Goal: Task Accomplishment & Management: Manage account settings

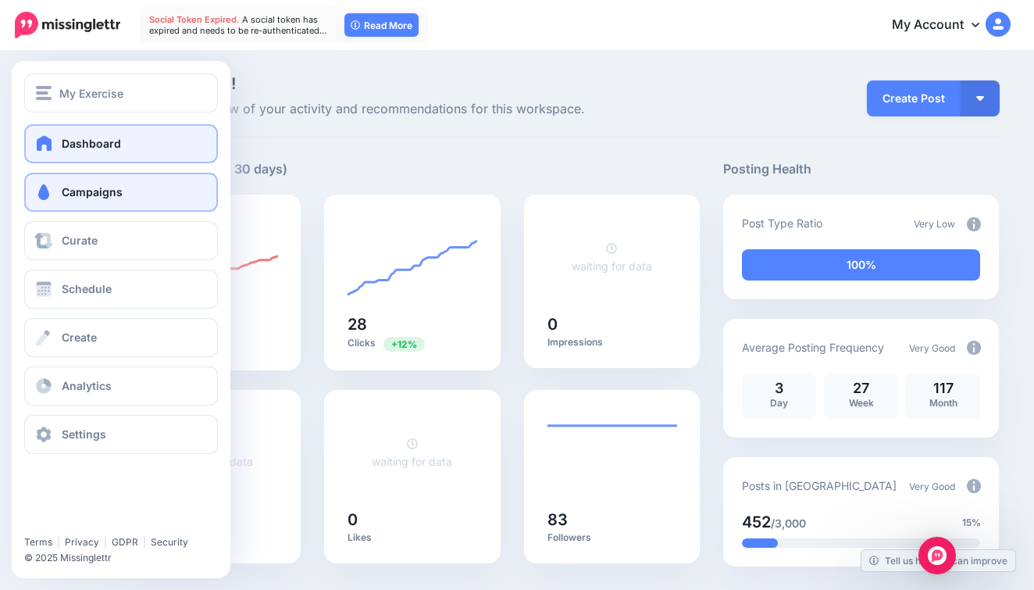
click at [69, 201] on link "Campaigns" at bounding box center [121, 192] width 194 height 39
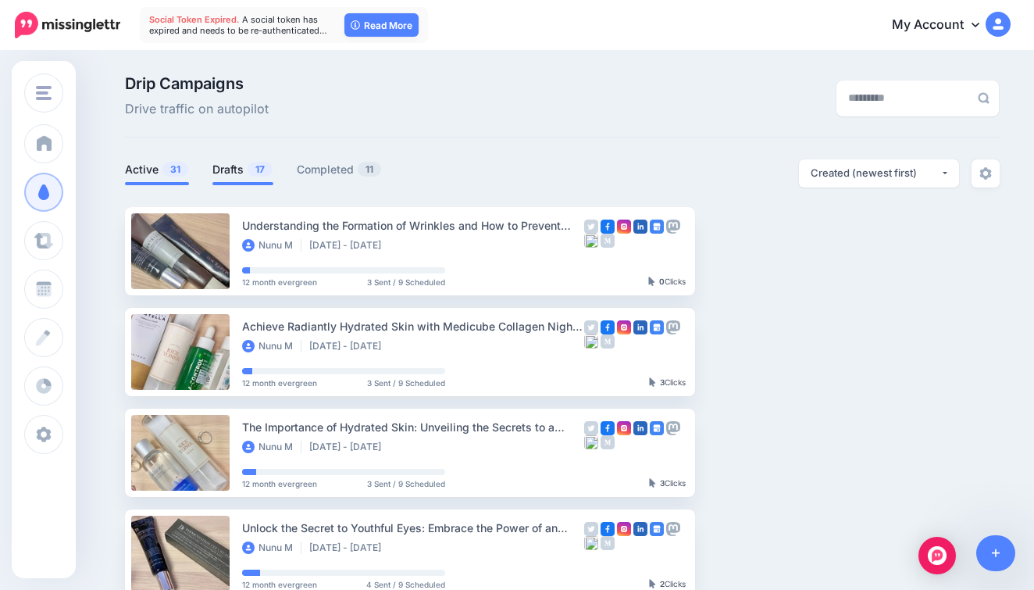
click at [241, 161] on link "Drafts 17" at bounding box center [242, 169] width 61 height 19
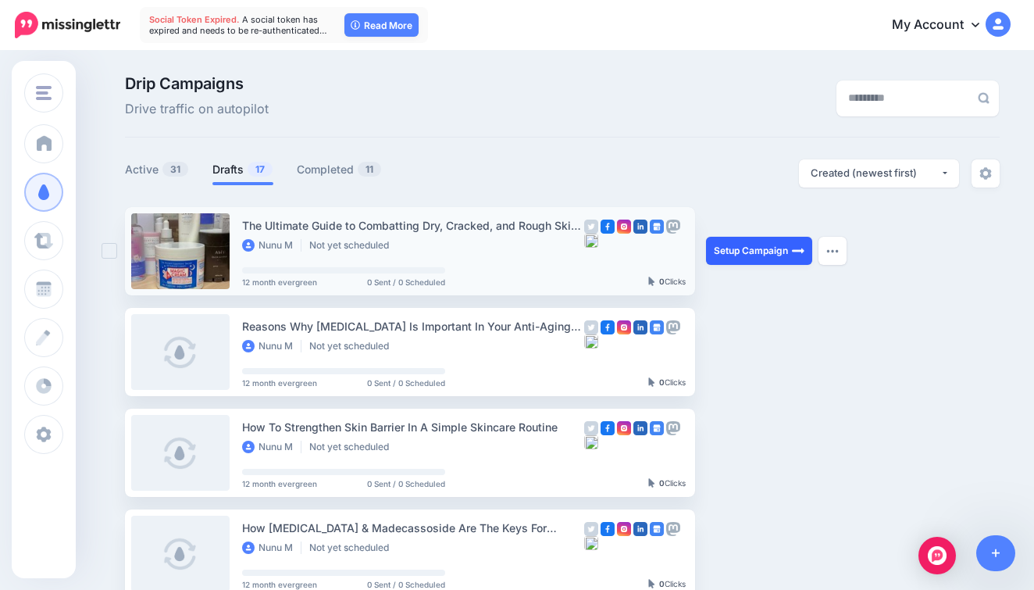
click at [759, 257] on link "Setup Campaign" at bounding box center [759, 251] width 106 height 28
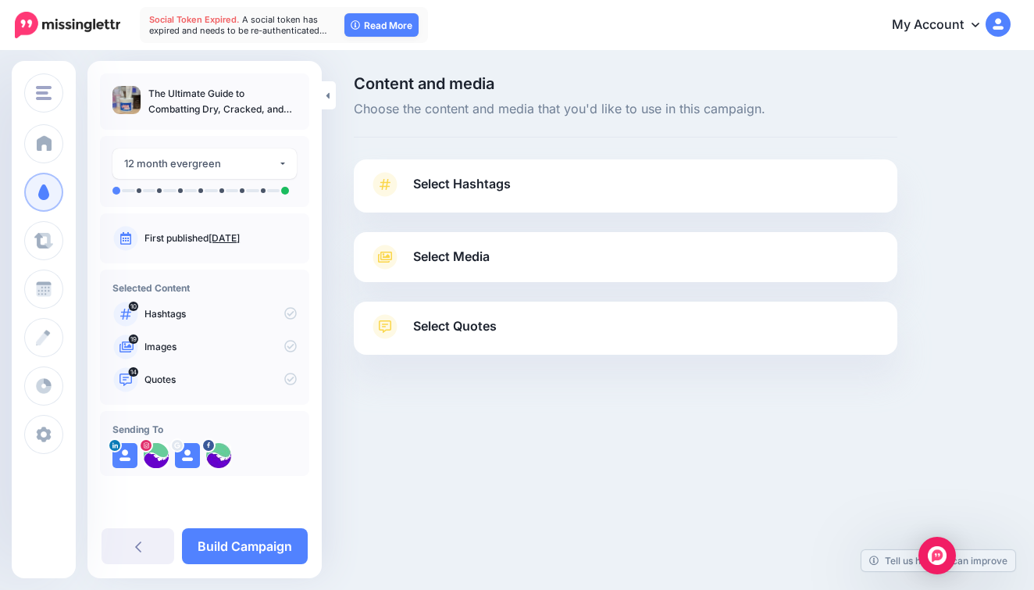
click at [657, 172] on link "Select Hashtags" at bounding box center [625, 192] width 512 height 41
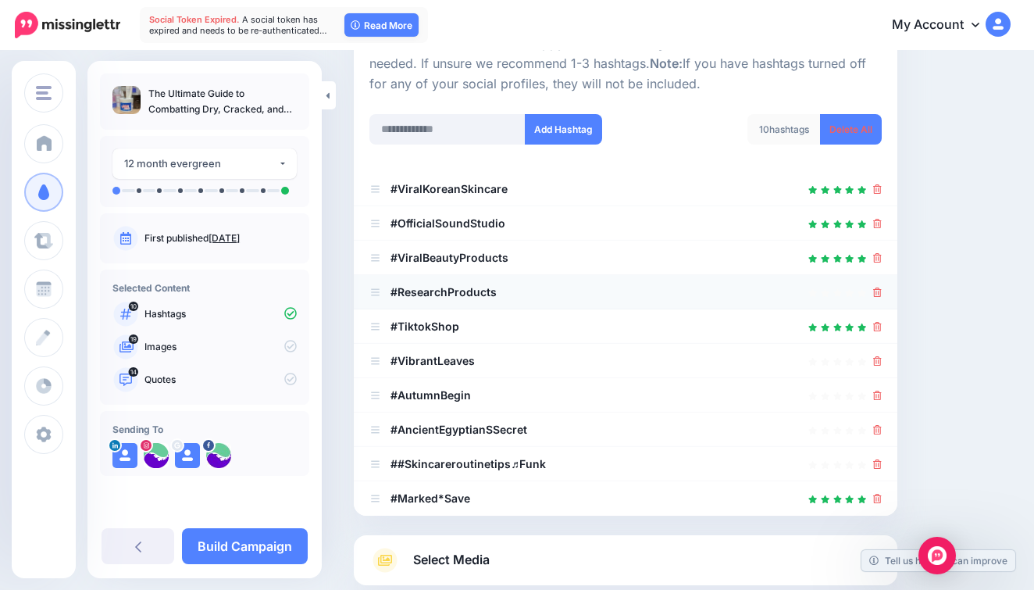
scroll to position [180, 0]
click at [880, 287] on icon at bounding box center [877, 291] width 9 height 9
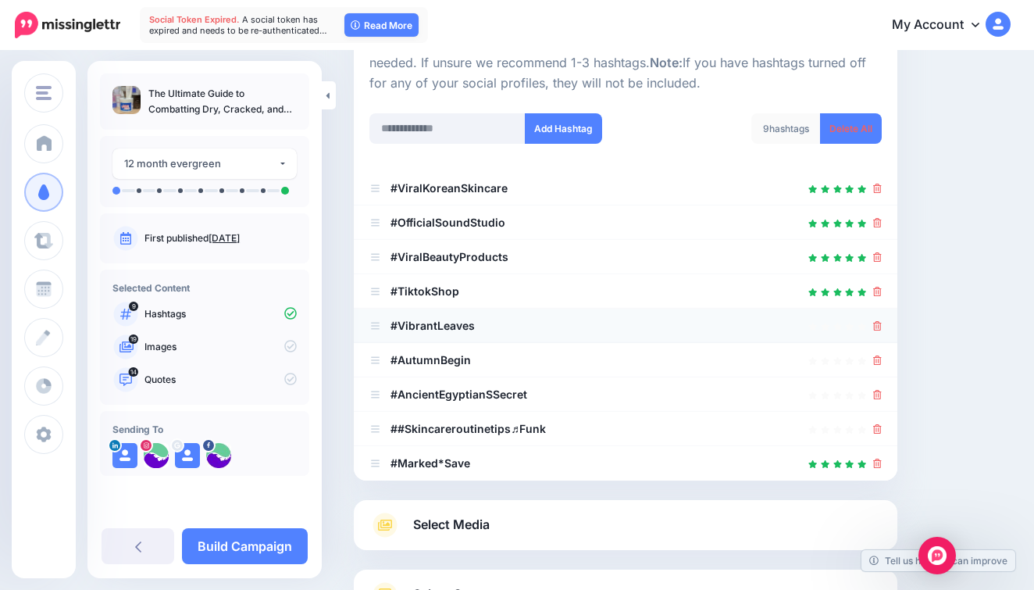
scroll to position [187, 0]
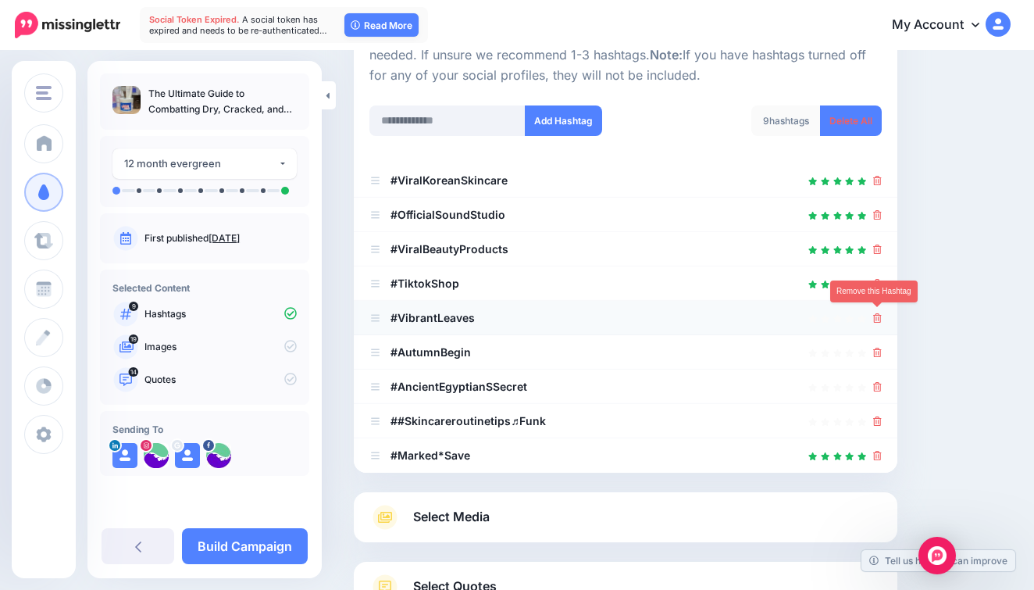
click at [878, 315] on icon at bounding box center [877, 317] width 9 height 9
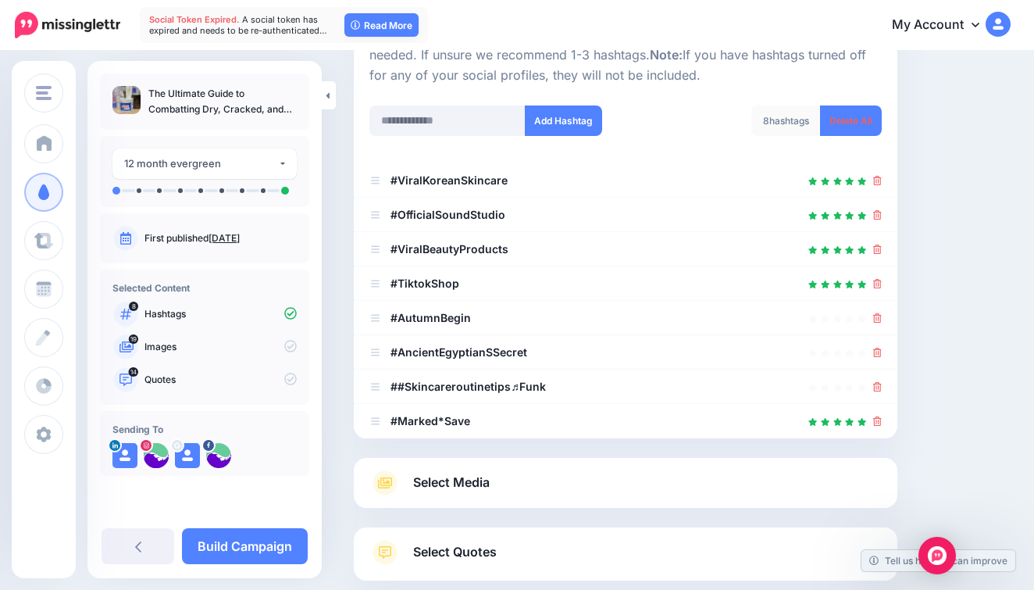
click at [878, 315] on icon at bounding box center [877, 317] width 9 height 9
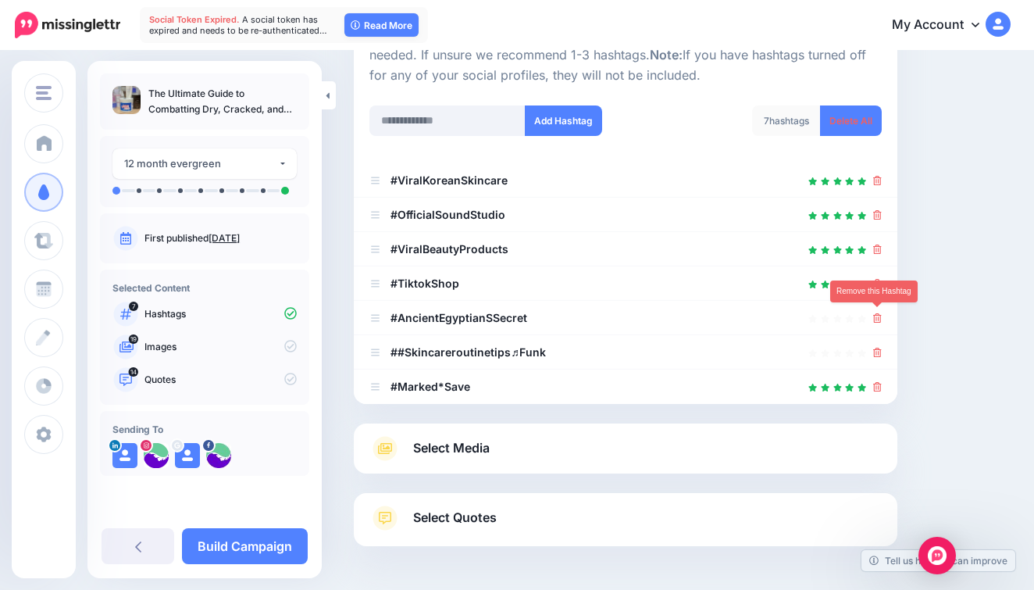
click at [878, 315] on icon at bounding box center [877, 317] width 9 height 9
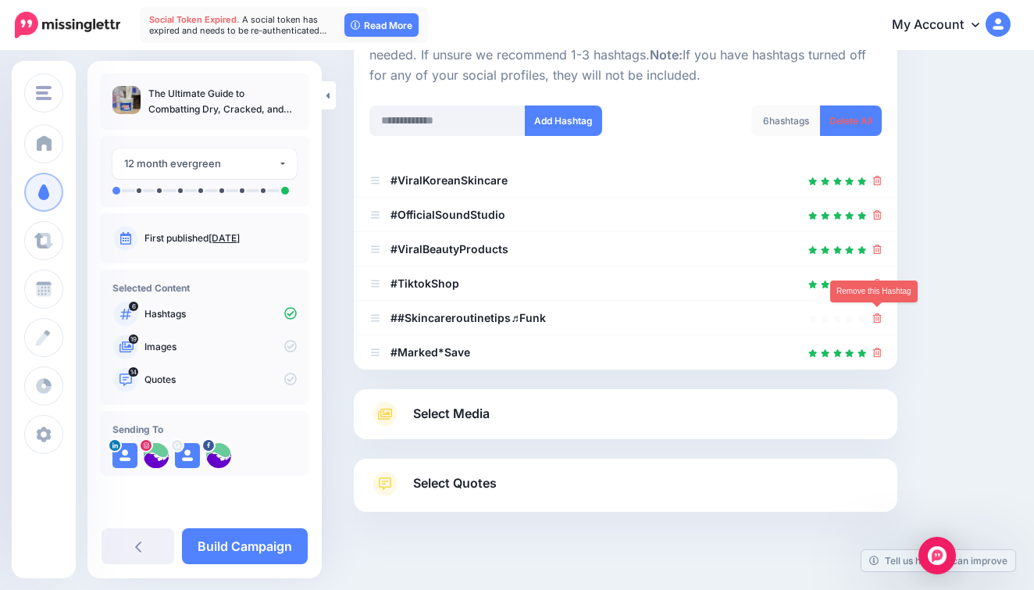
click at [878, 315] on icon at bounding box center [877, 317] width 9 height 9
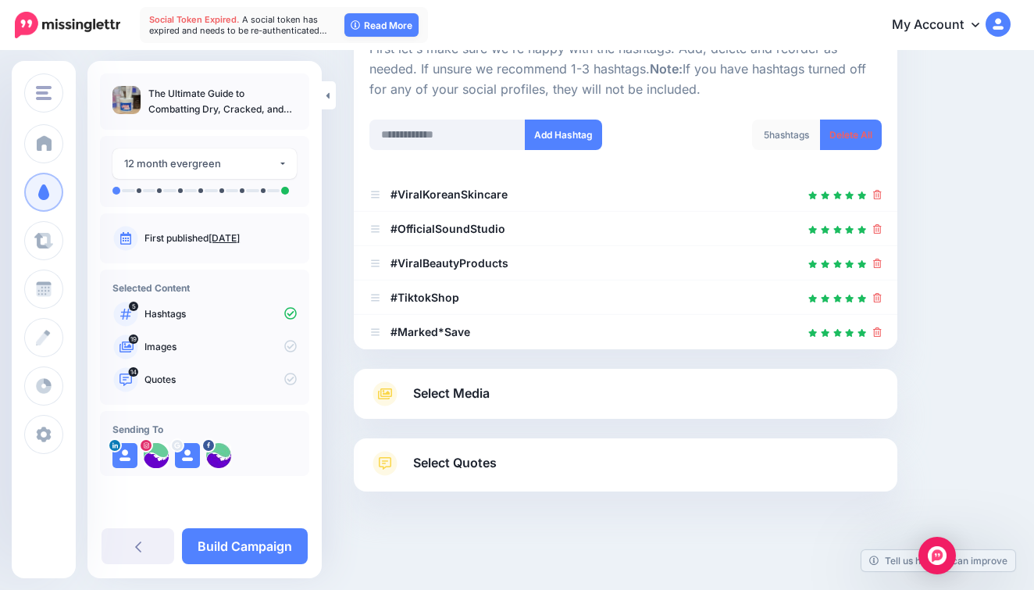
click at [878, 315] on li "#Marked*Save" at bounding box center [626, 332] width 544 height 34
click at [874, 226] on icon at bounding box center [877, 228] width 9 height 9
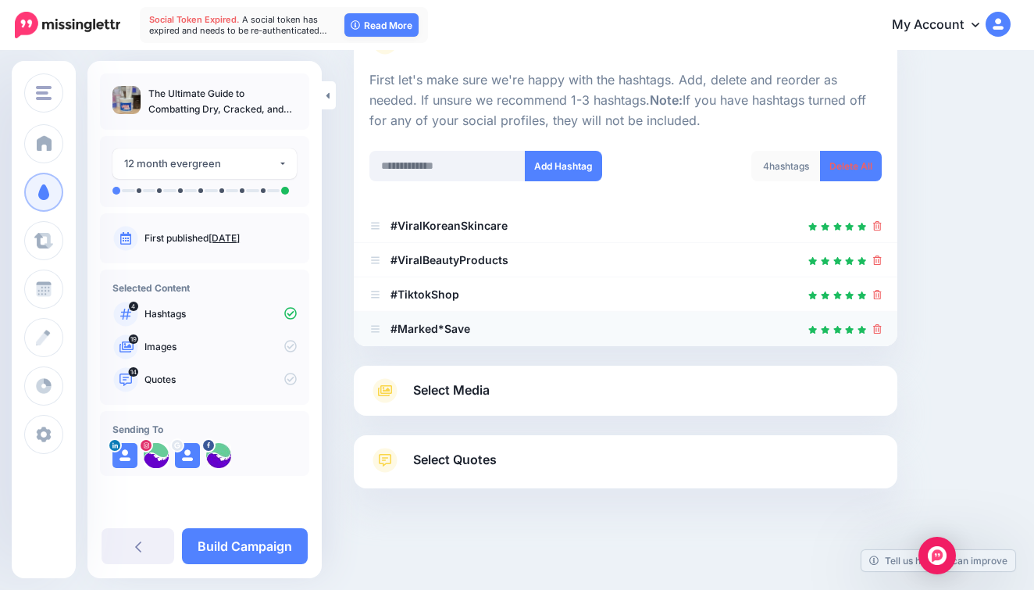
scroll to position [139, 0]
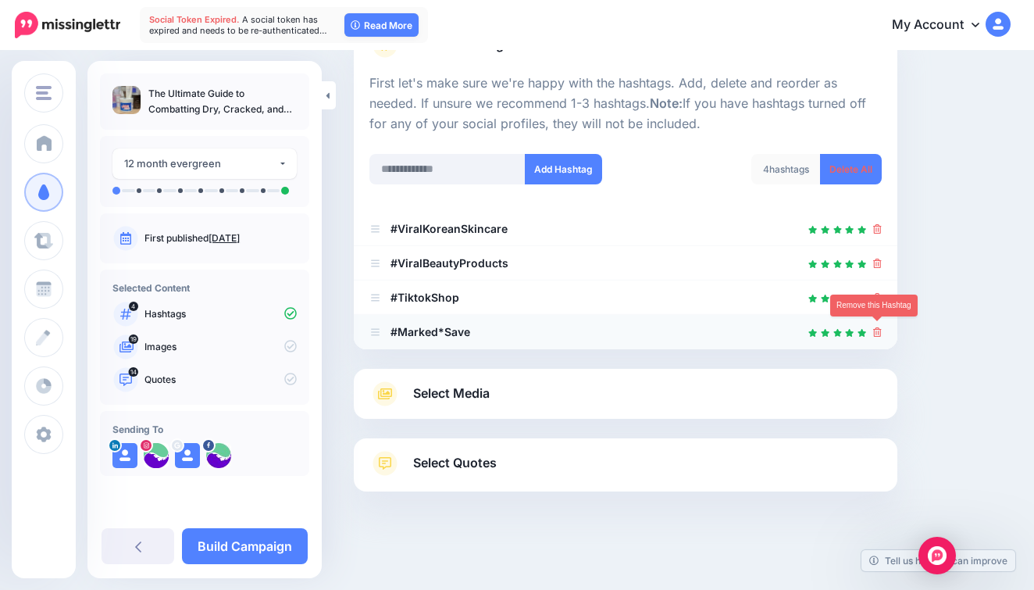
click at [875, 330] on icon at bounding box center [877, 331] width 9 height 9
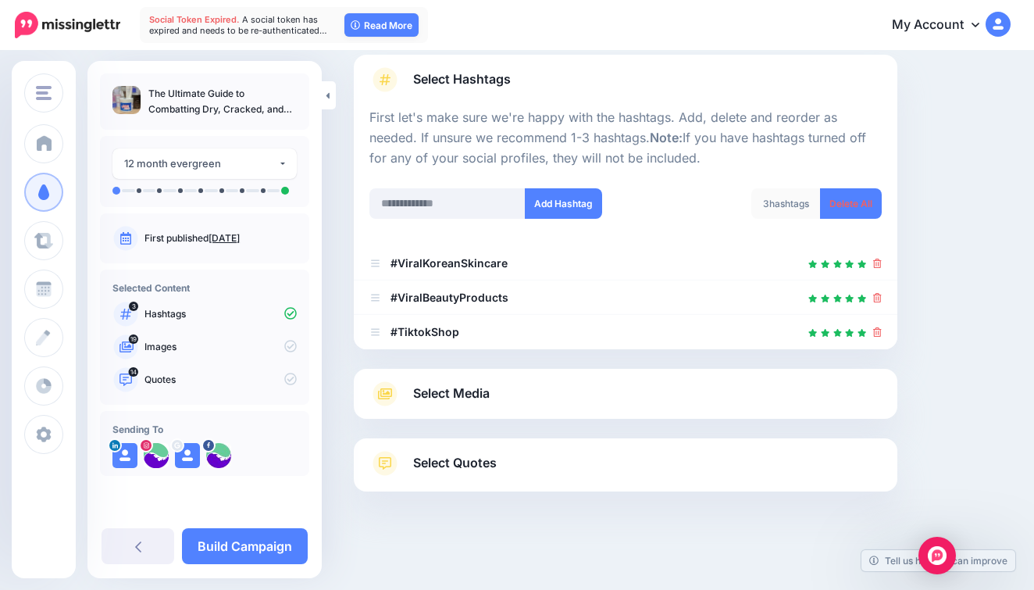
click at [423, 169] on div at bounding box center [625, 179] width 512 height 20
click at [414, 202] on input "text" at bounding box center [447, 203] width 156 height 30
type input "*******"
type input "********"
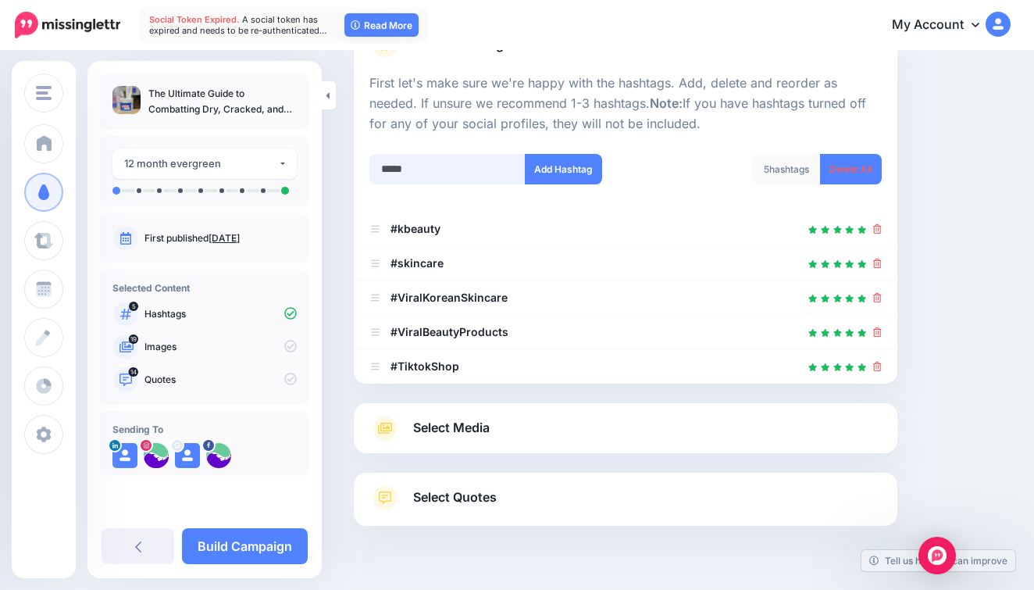
scroll to position [173, 0]
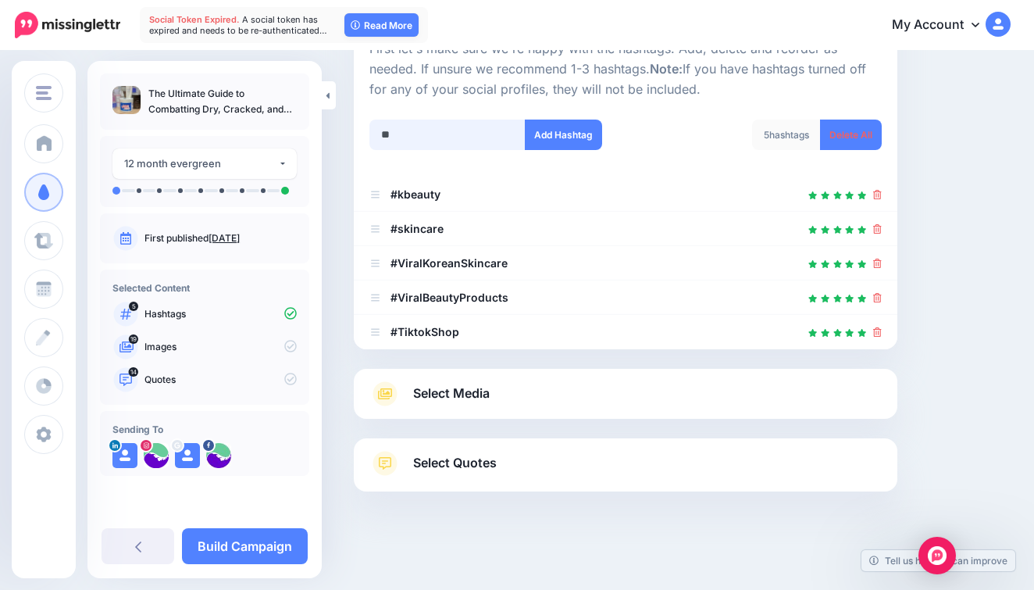
type input "*"
type input "**********"
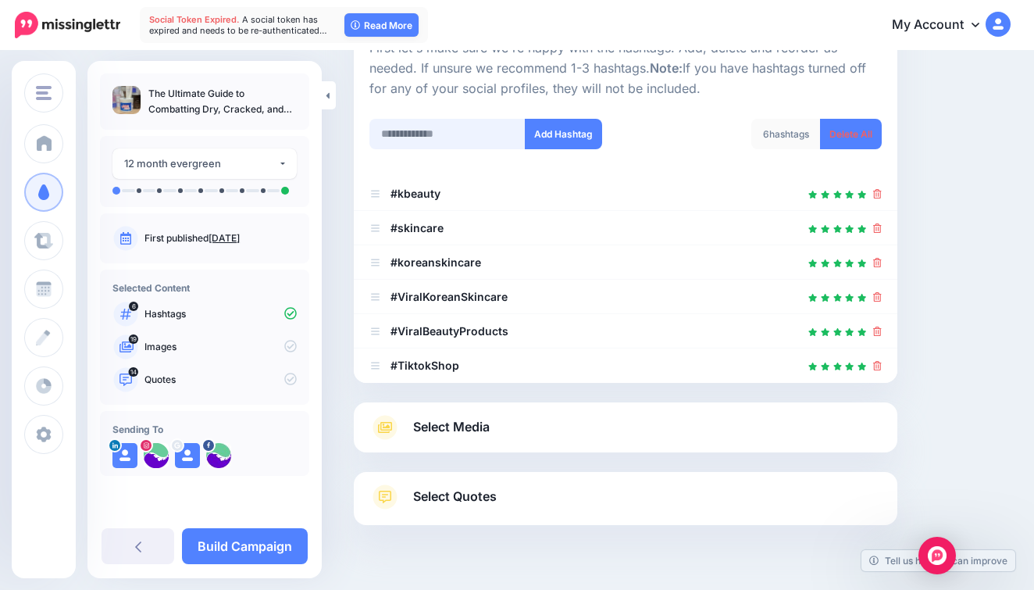
scroll to position [160, 0]
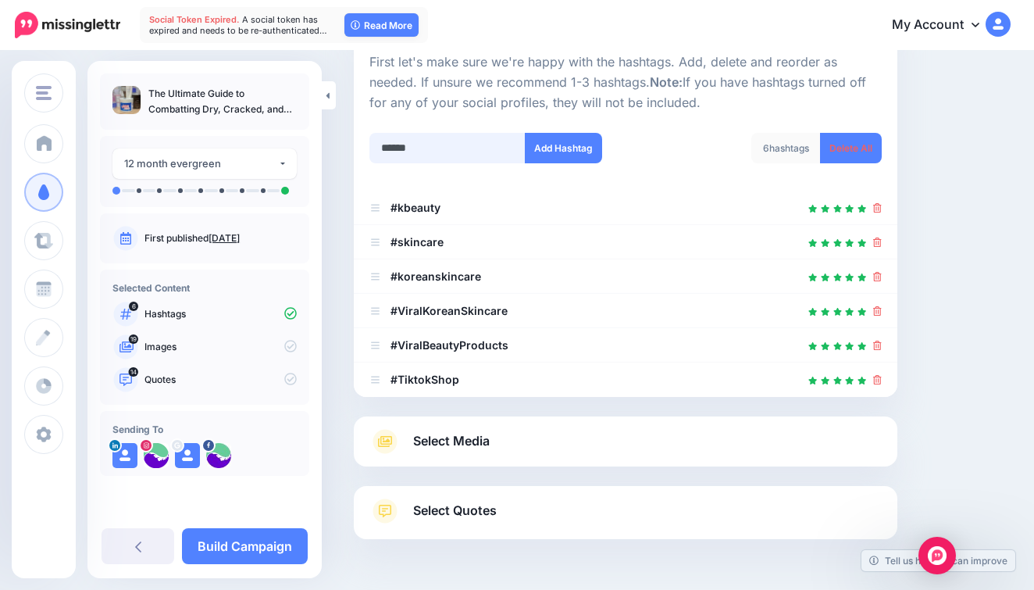
type input "*******"
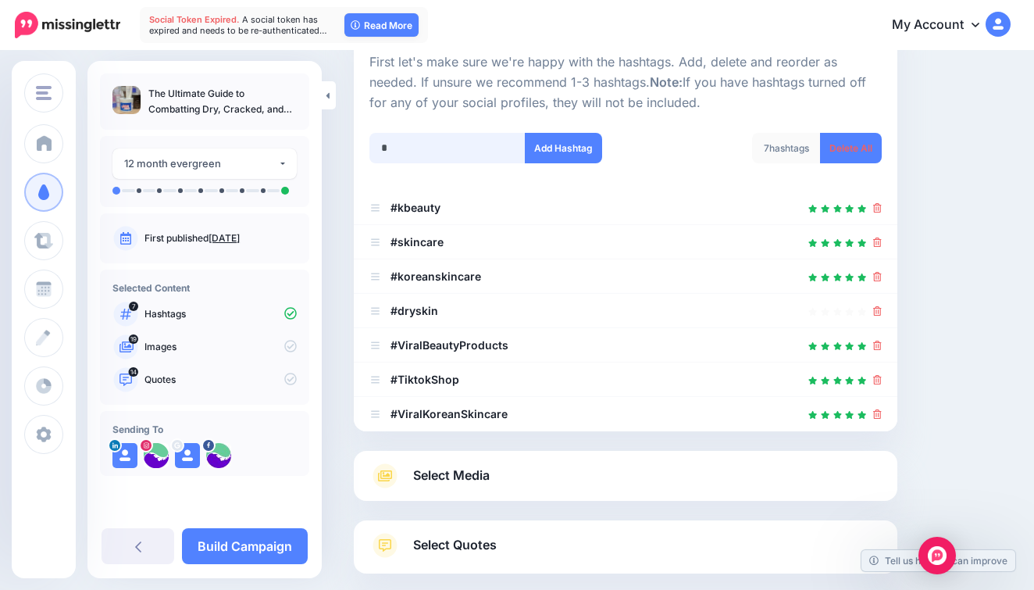
scroll to position [242, 0]
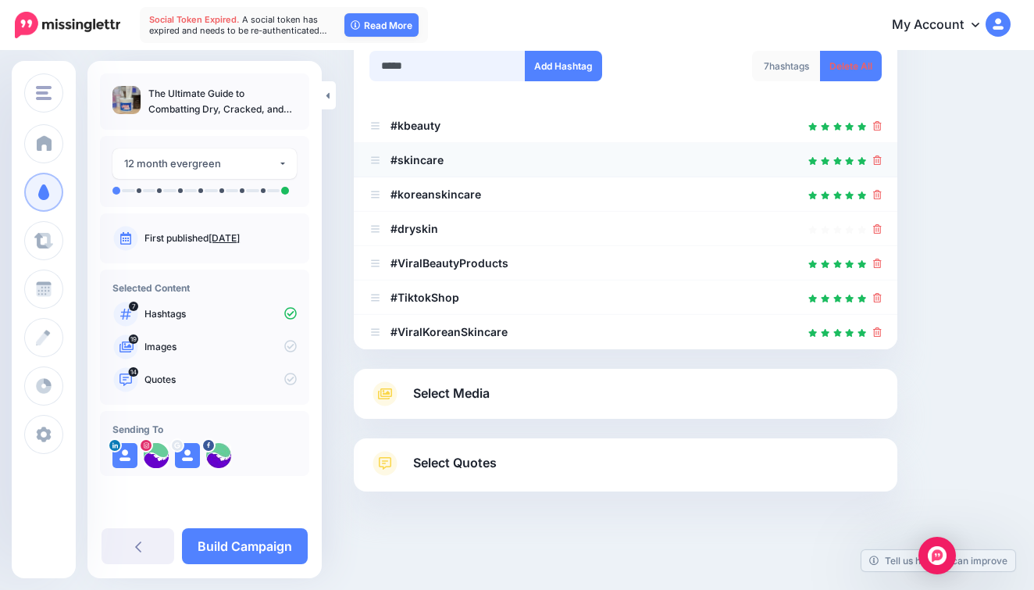
type input "******"
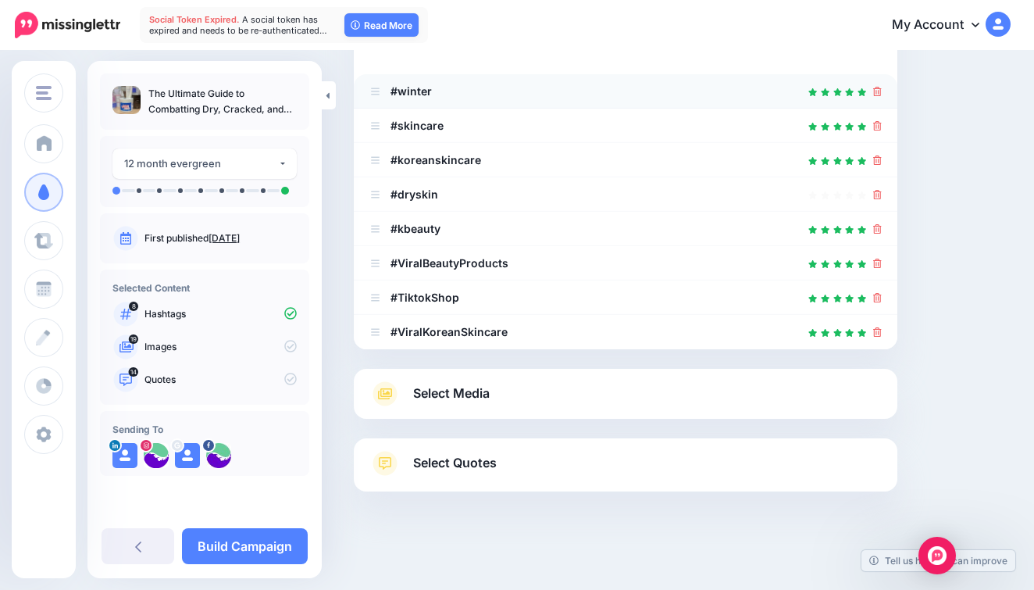
scroll to position [191, 0]
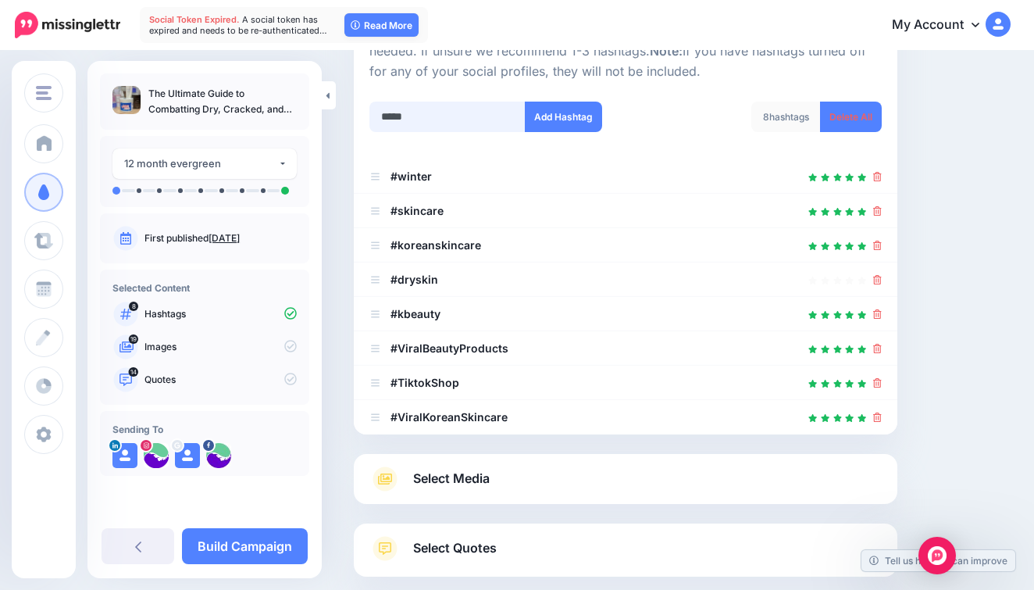
type input "******"
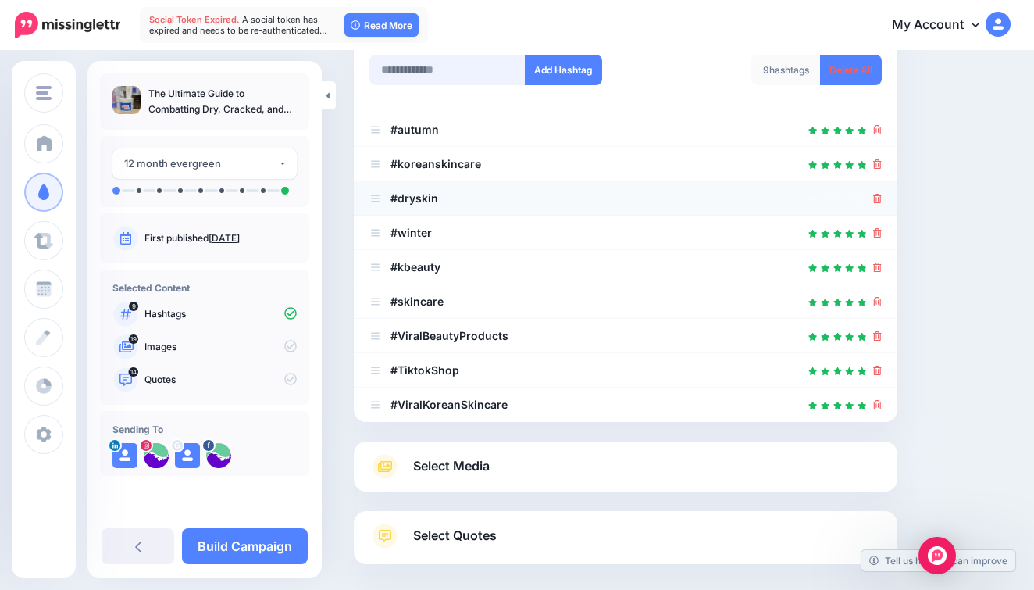
scroll to position [152, 0]
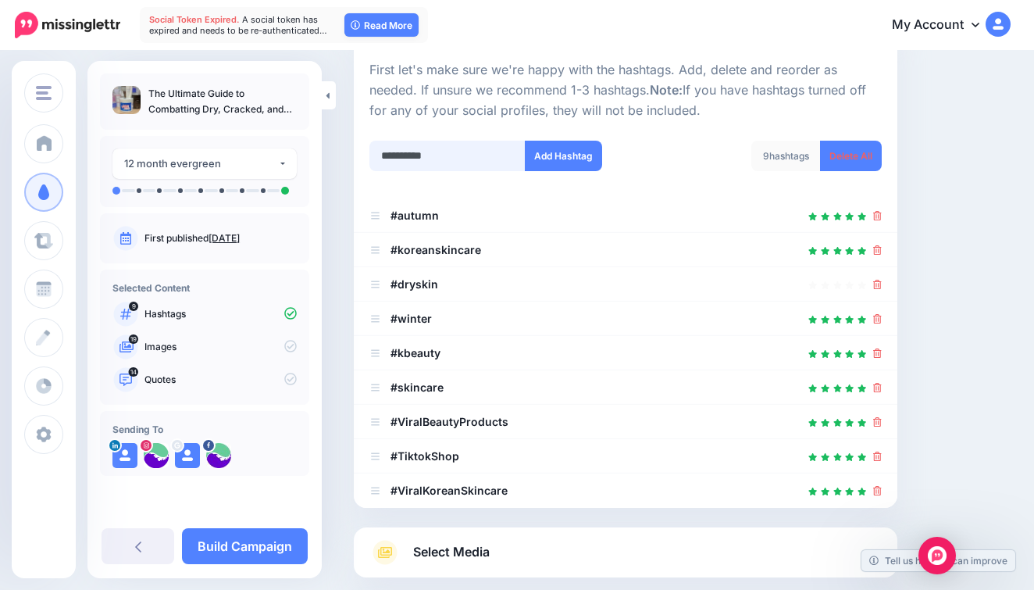
type input "**********"
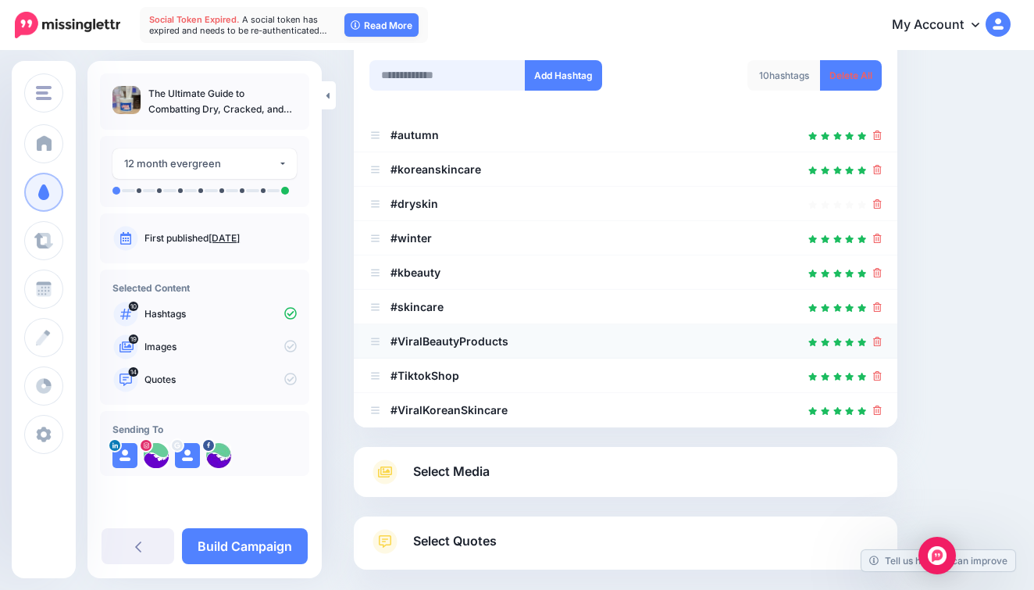
scroll to position [238, 0]
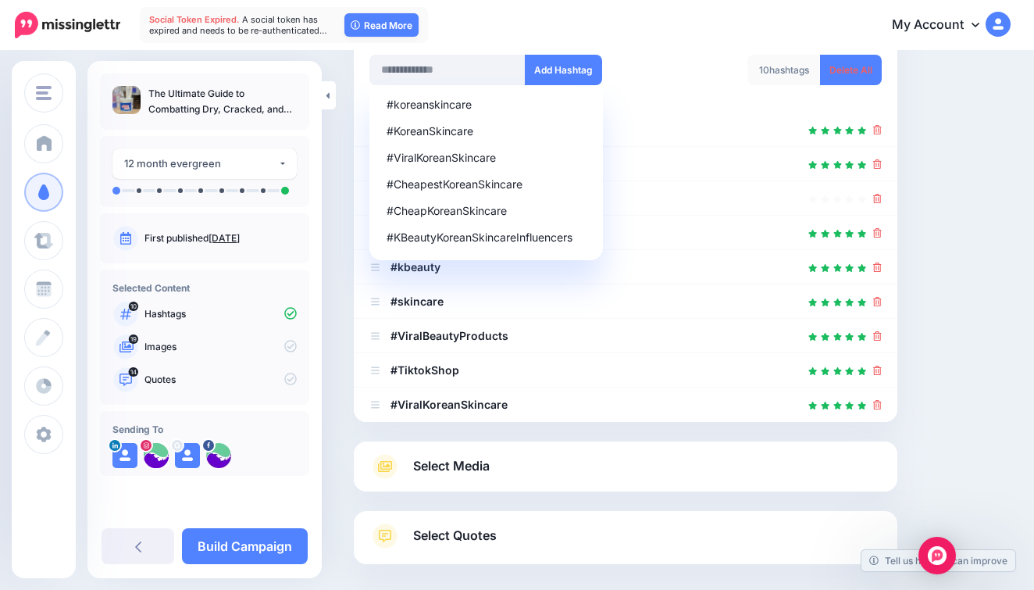
click at [585, 471] on link "Select Media" at bounding box center [625, 466] width 512 height 25
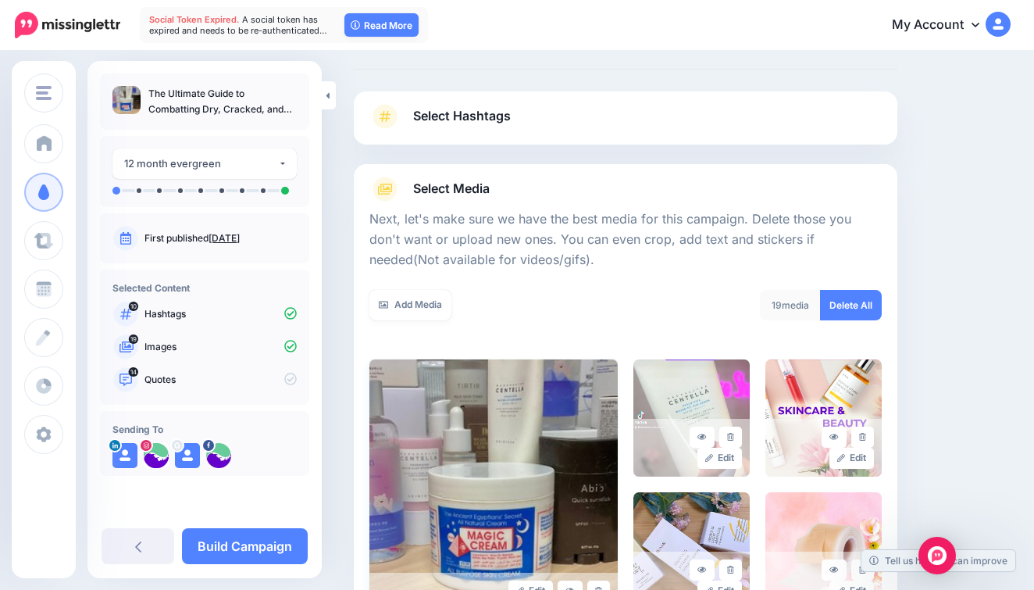
scroll to position [123, 0]
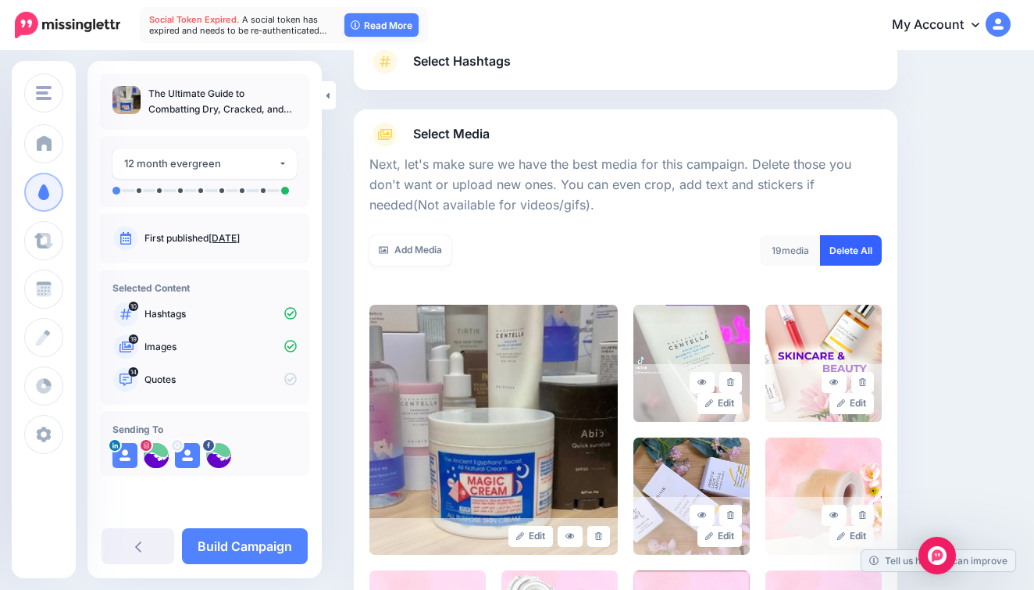
click at [847, 249] on link "Delete All" at bounding box center [851, 250] width 62 height 30
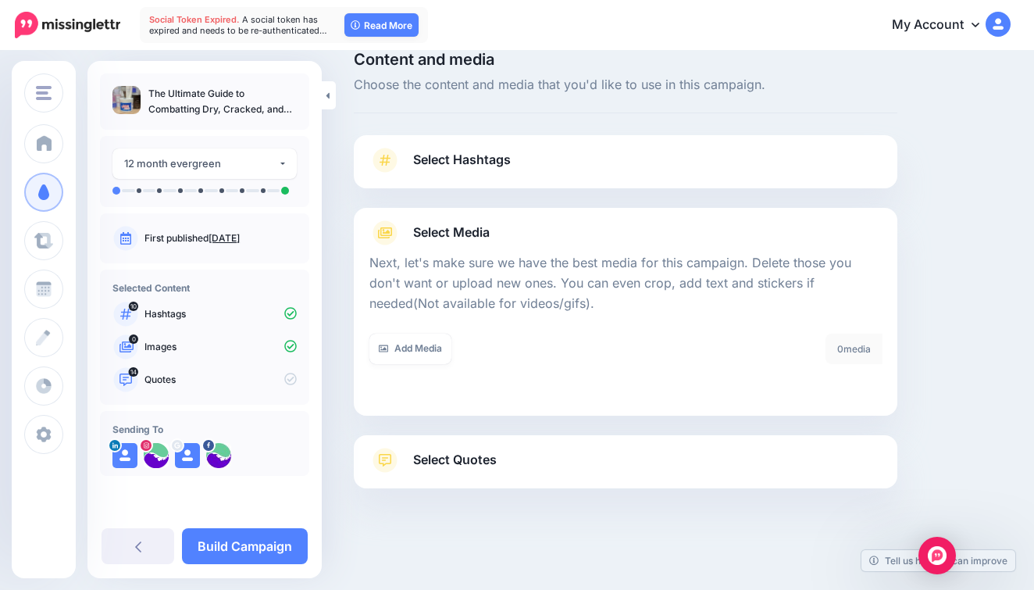
scroll to position [21, 0]
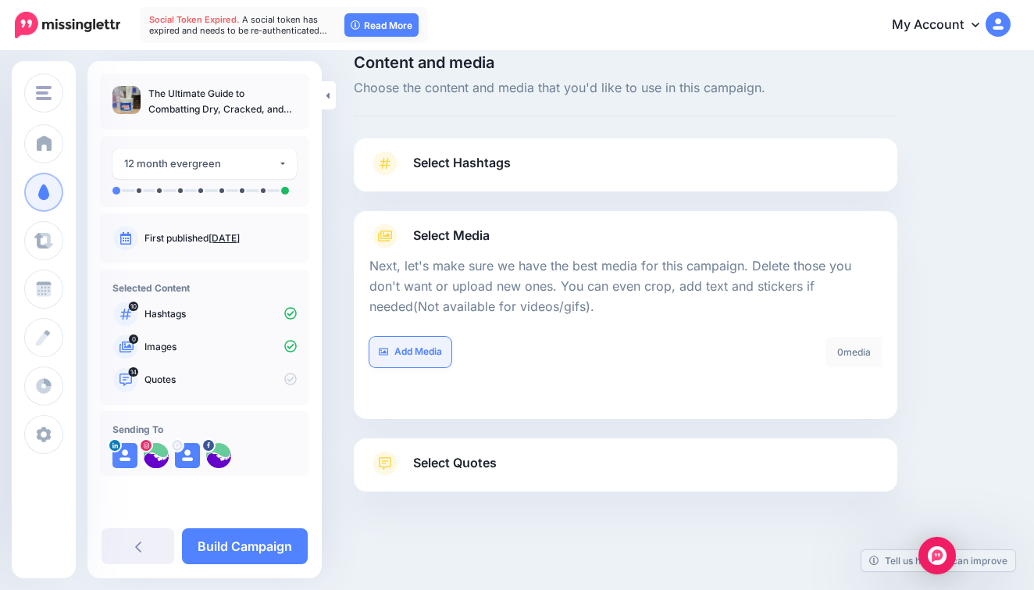
click at [396, 347] on link "Add Media" at bounding box center [410, 352] width 82 height 30
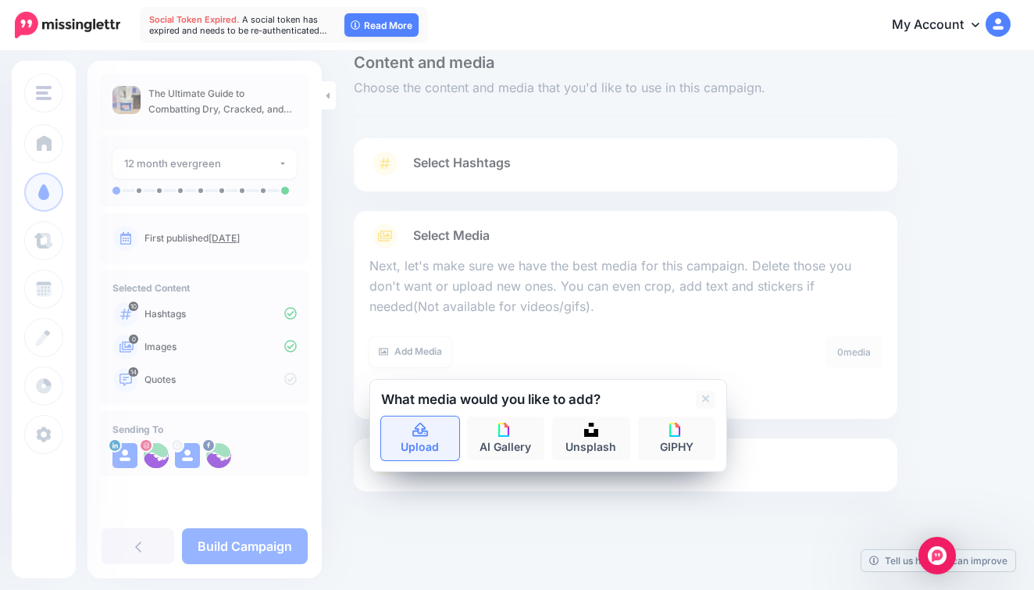
click at [436, 416] on link "Upload" at bounding box center [420, 438] width 78 height 44
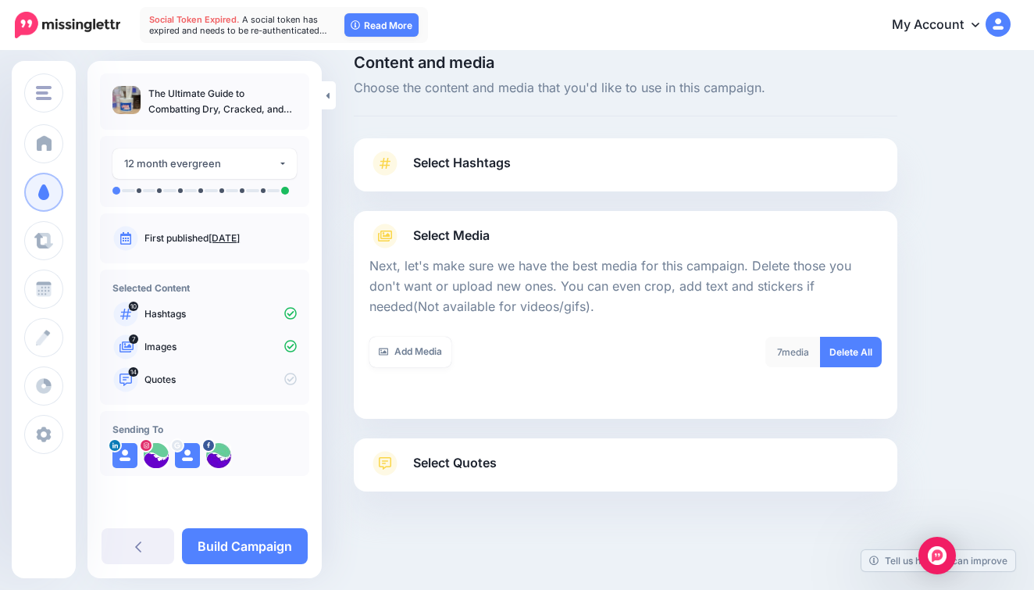
click at [579, 461] on link "Select Quotes" at bounding box center [625, 471] width 512 height 41
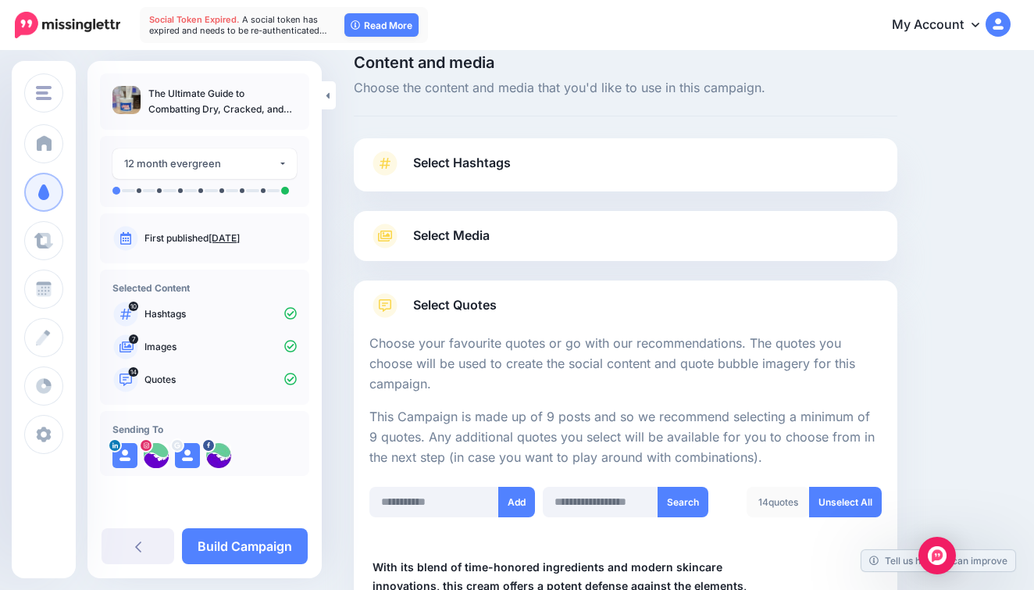
scroll to position [7, 0]
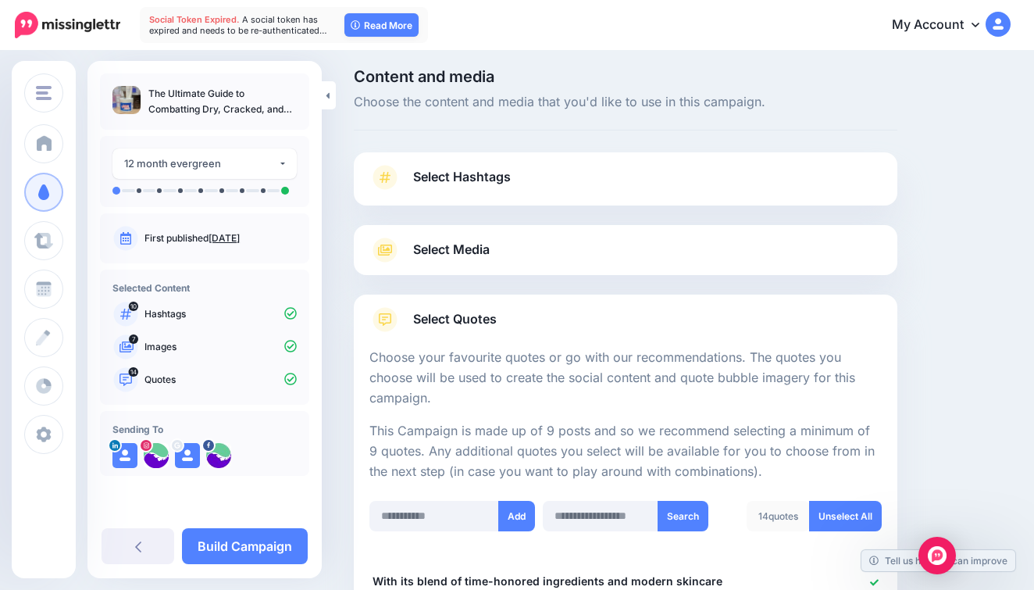
click at [558, 231] on div "Select Media Next, let's make sure we have the best media for this campaign. De…" at bounding box center [626, 250] width 544 height 50
click at [552, 244] on link "Select Media" at bounding box center [625, 249] width 512 height 25
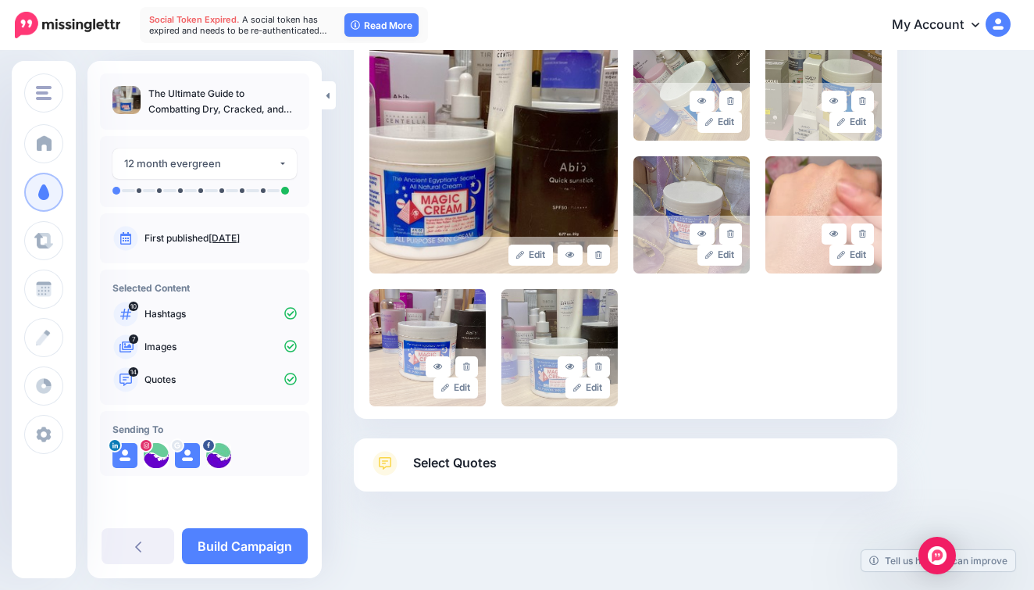
click at [614, 462] on link "Select Quotes" at bounding box center [625, 471] width 512 height 41
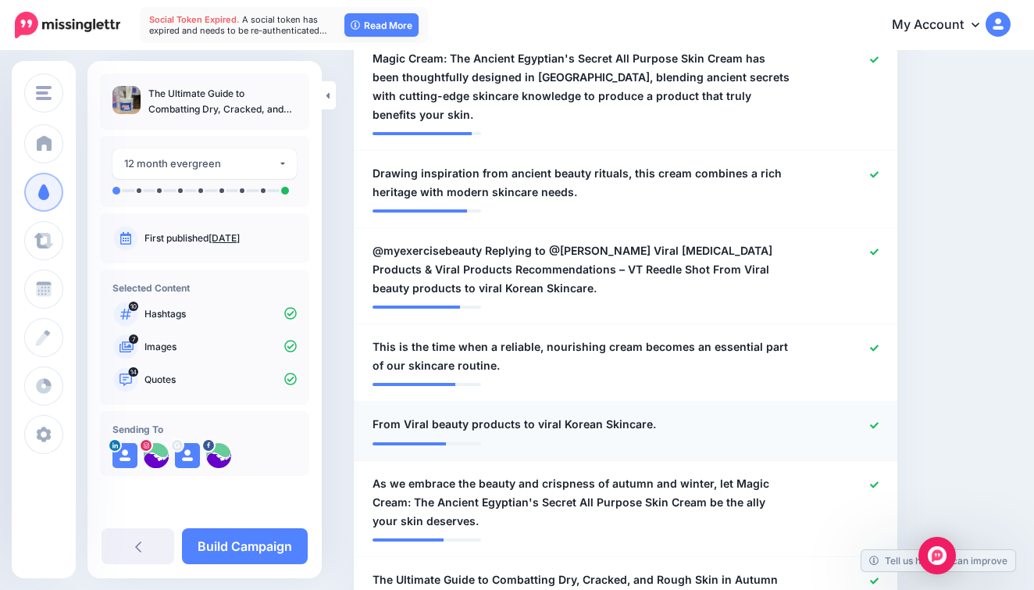
scroll to position [726, 0]
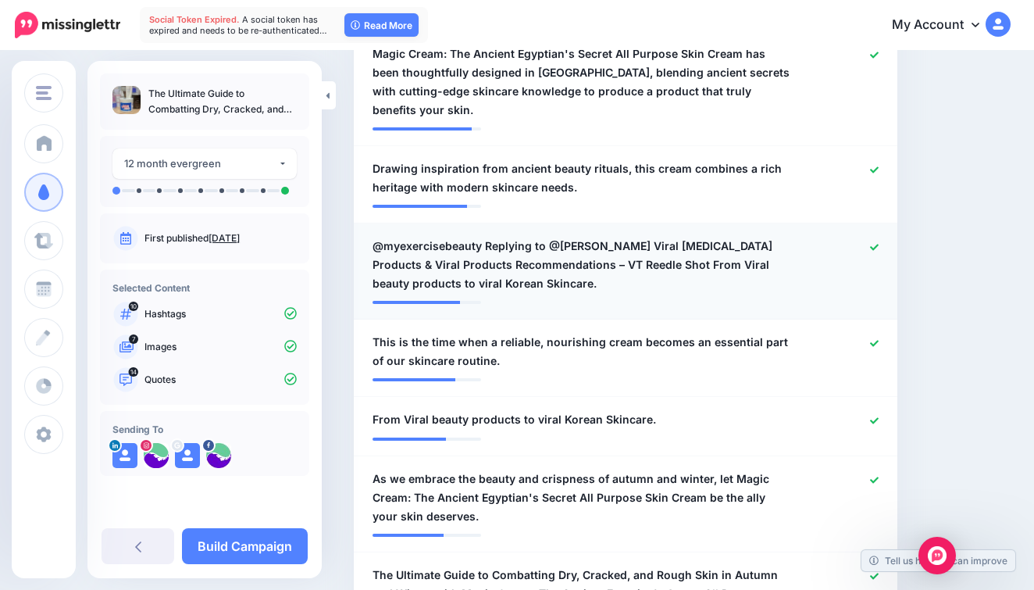
click at [635, 237] on span "@myexercisebeauty Replying to @Claire Bird Viral Skin Care Products & Viral Pro…" at bounding box center [581, 265] width 418 height 56
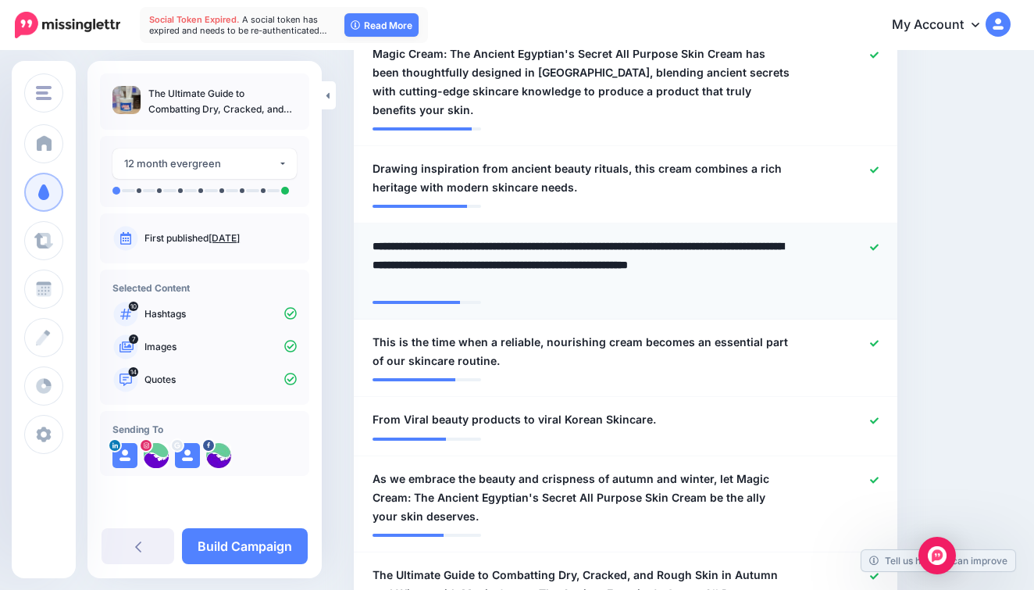
drag, startPoint x: 642, startPoint y: 200, endPoint x: 515, endPoint y: 206, distance: 126.7
click at [515, 237] on textarea "**********" at bounding box center [581, 265] width 418 height 56
click at [558, 237] on textarea "**********" at bounding box center [581, 265] width 418 height 56
drag, startPoint x: 611, startPoint y: 202, endPoint x: 483, endPoint y: 205, distance: 127.3
click at [483, 237] on textarea "**********" at bounding box center [581, 265] width 418 height 56
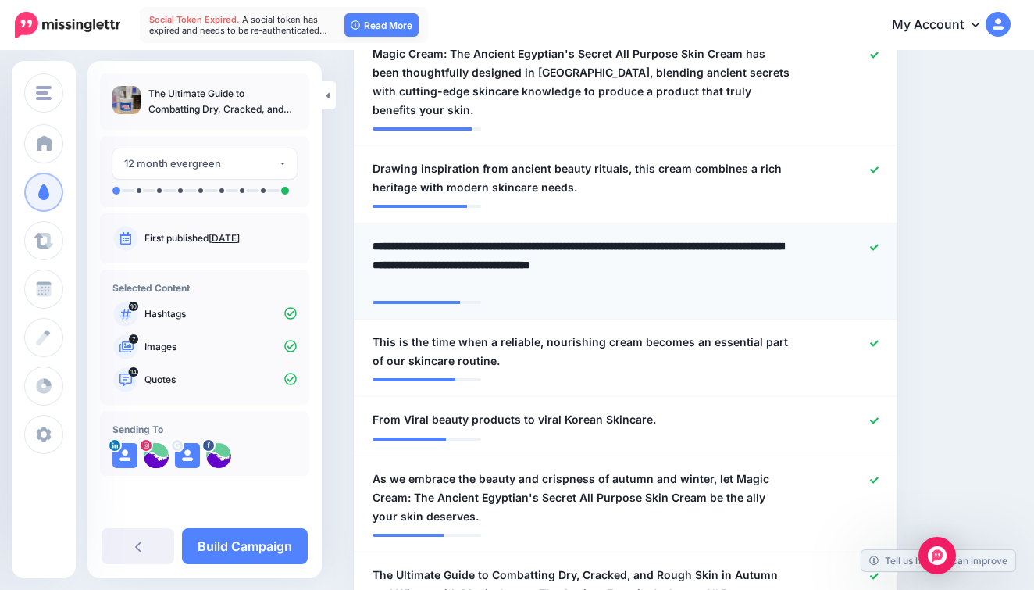
drag, startPoint x: 481, startPoint y: 219, endPoint x: 561, endPoint y: 222, distance: 80.5
click at [561, 237] on textarea "**********" at bounding box center [581, 265] width 418 height 56
type textarea "**********"
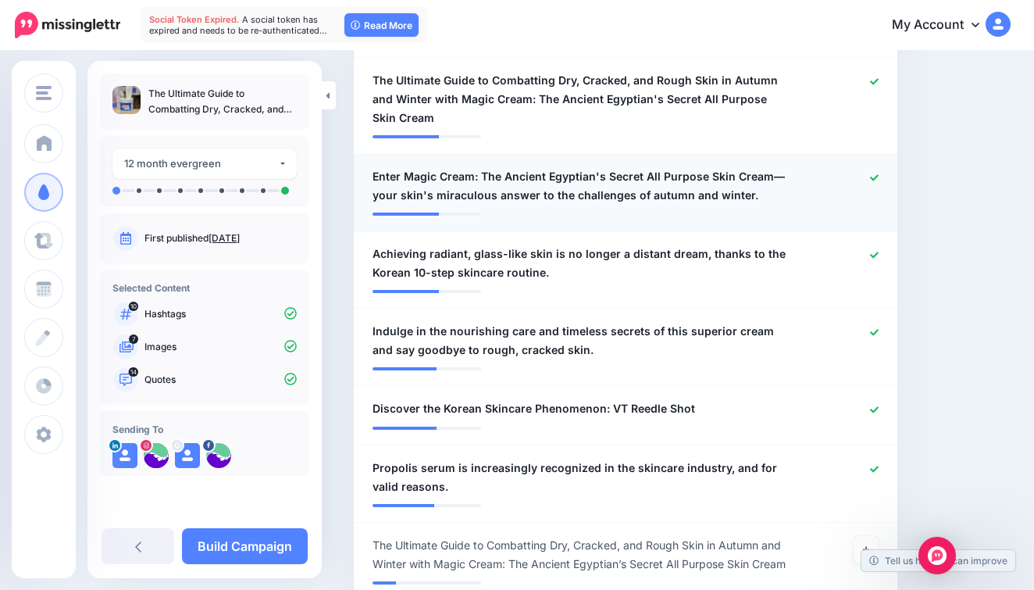
scroll to position [1223, 0]
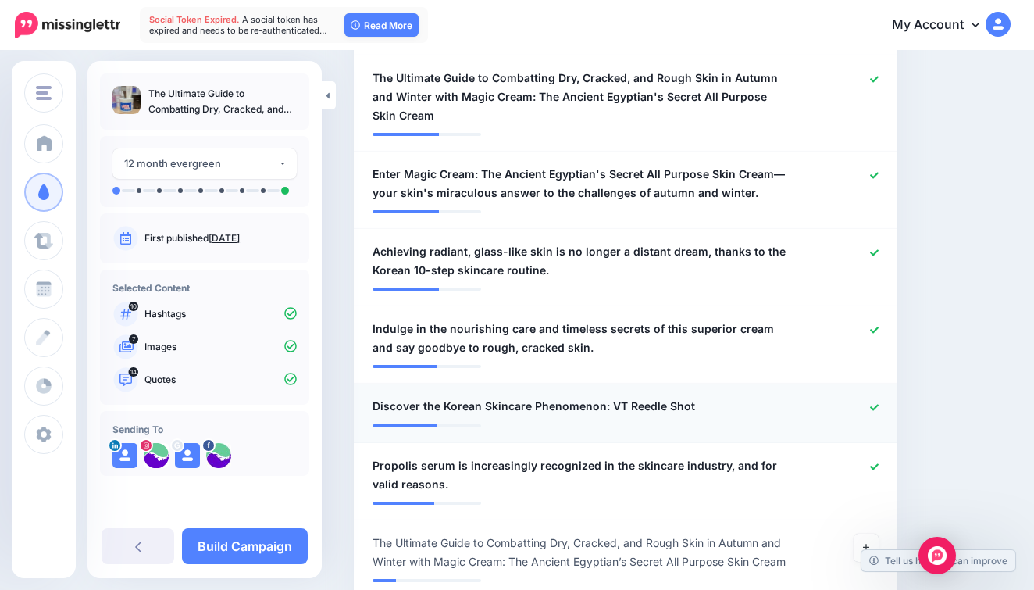
click at [871, 404] on icon at bounding box center [874, 407] width 9 height 6
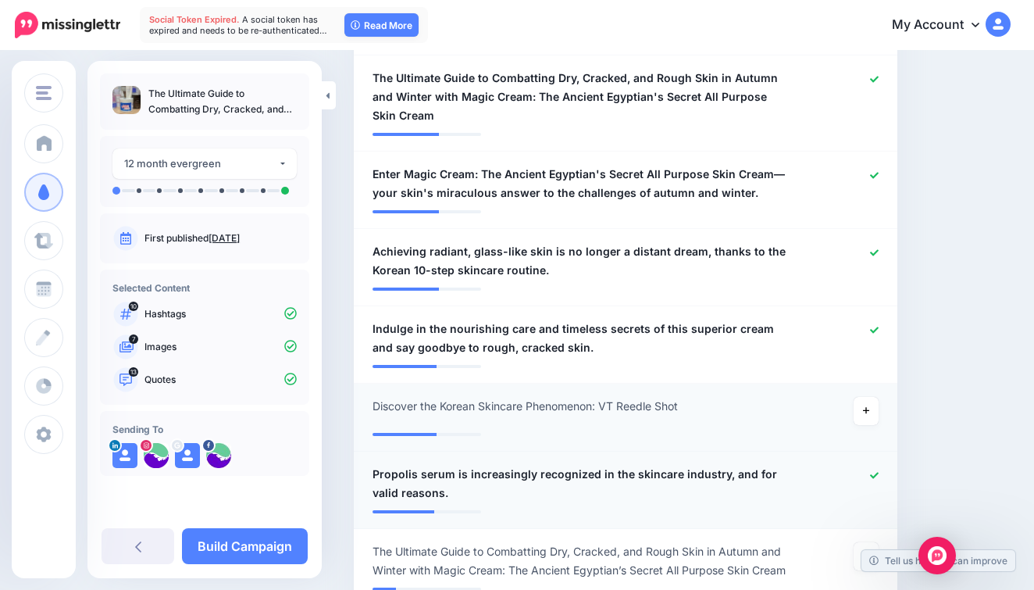
click at [875, 472] on icon at bounding box center [874, 475] width 9 height 6
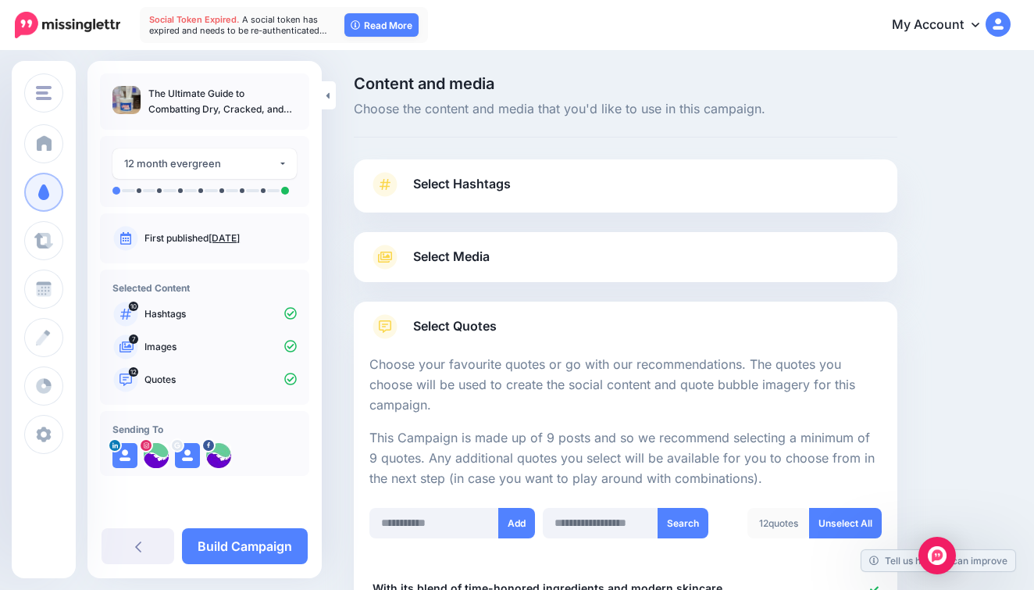
scroll to position [0, 0]
click at [540, 263] on link "Select Media" at bounding box center [625, 256] width 512 height 25
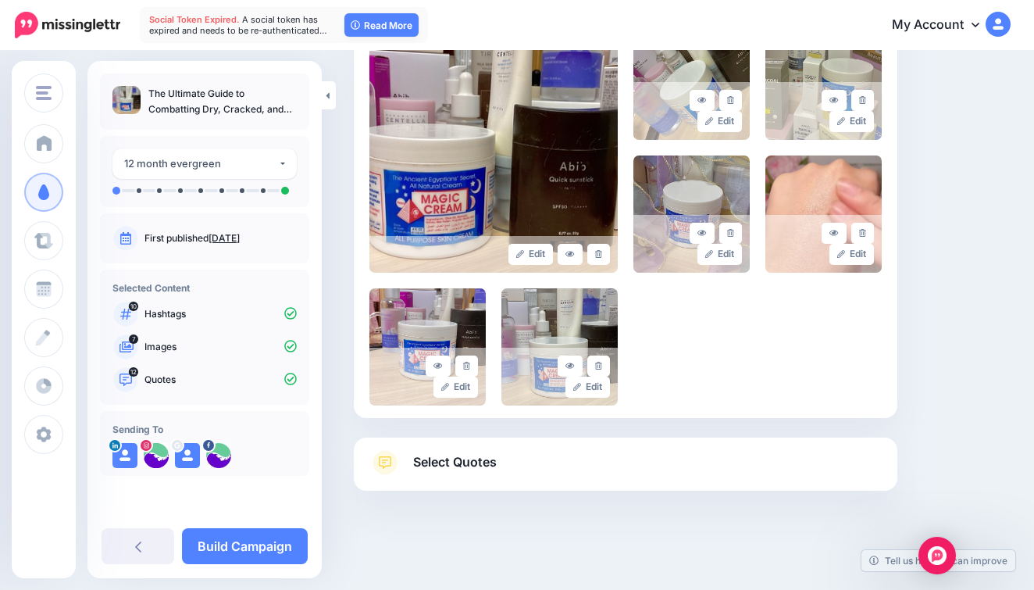
scroll to position [404, 0]
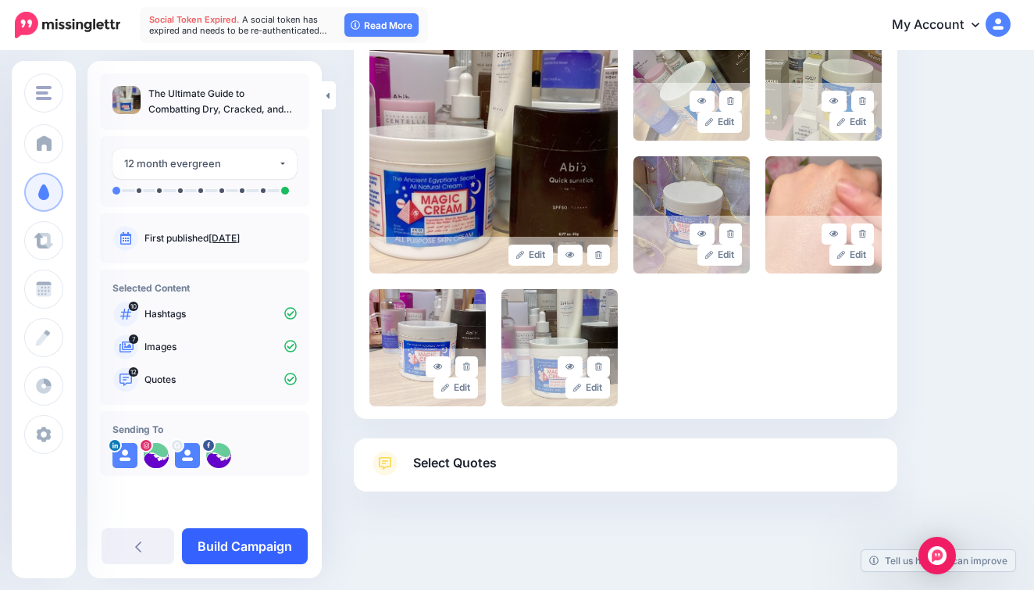
click at [237, 551] on link "Build Campaign" at bounding box center [245, 546] width 126 height 36
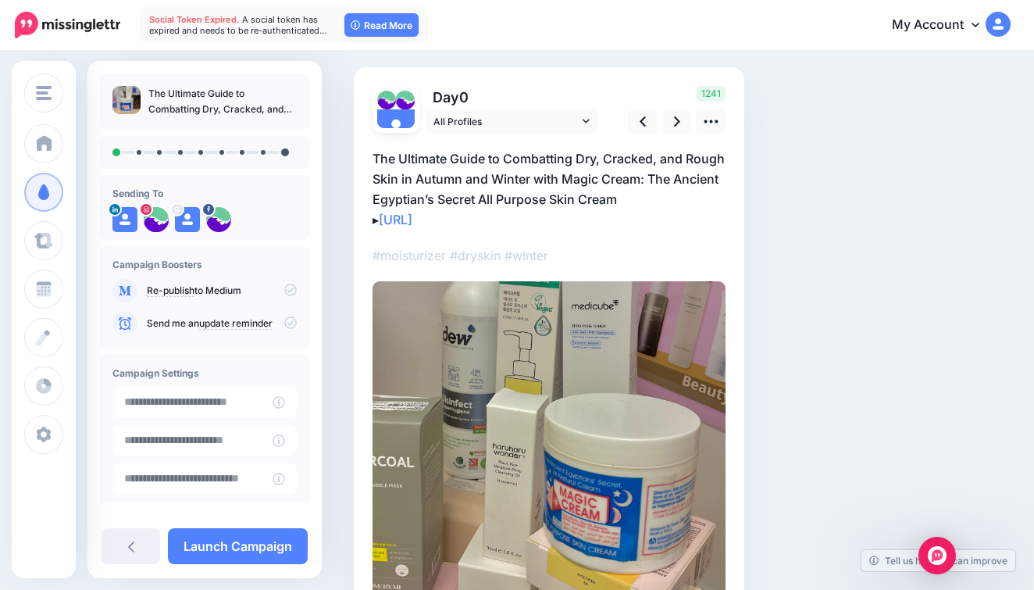
scroll to position [70, 0]
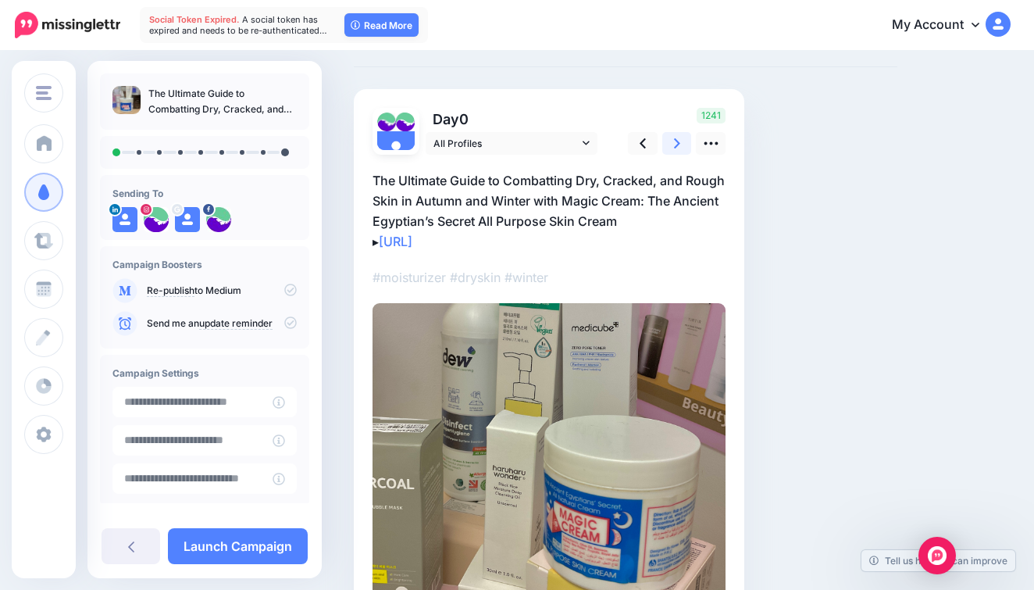
click at [678, 142] on icon at bounding box center [677, 143] width 6 height 10
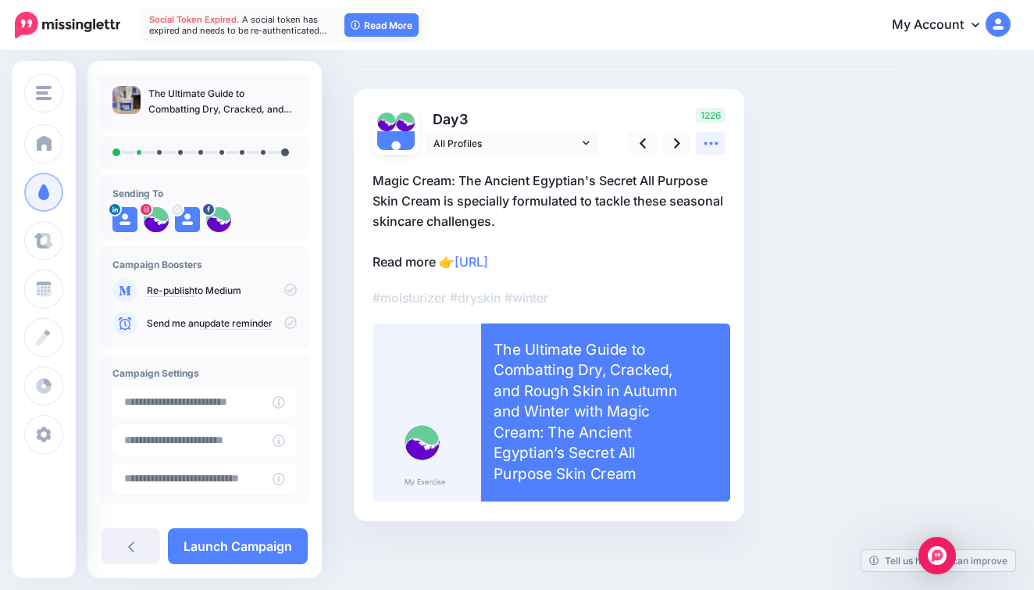
click at [720, 137] on link at bounding box center [711, 143] width 30 height 23
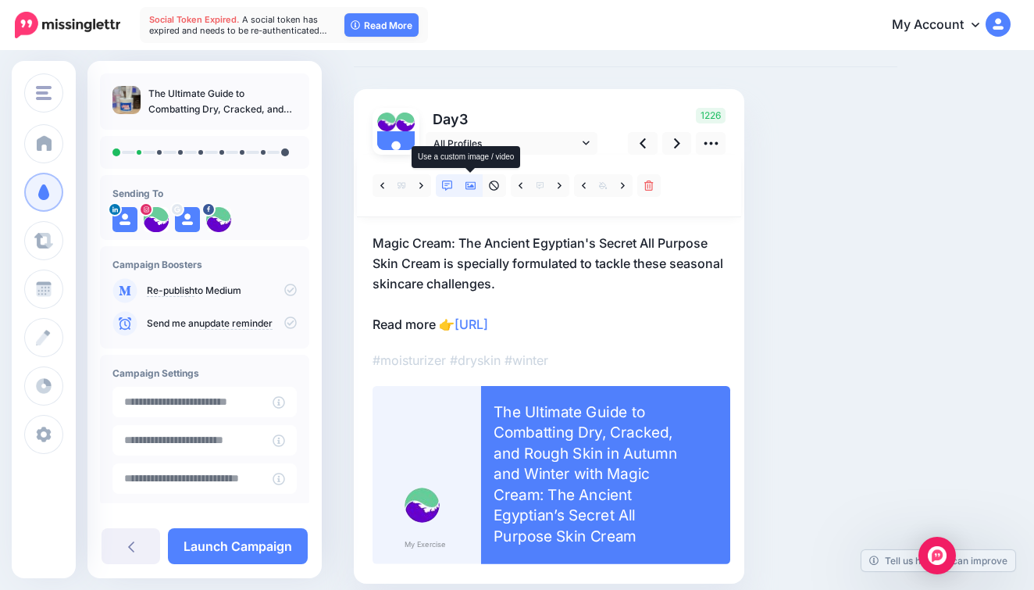
click at [471, 185] on icon at bounding box center [470, 186] width 11 height 8
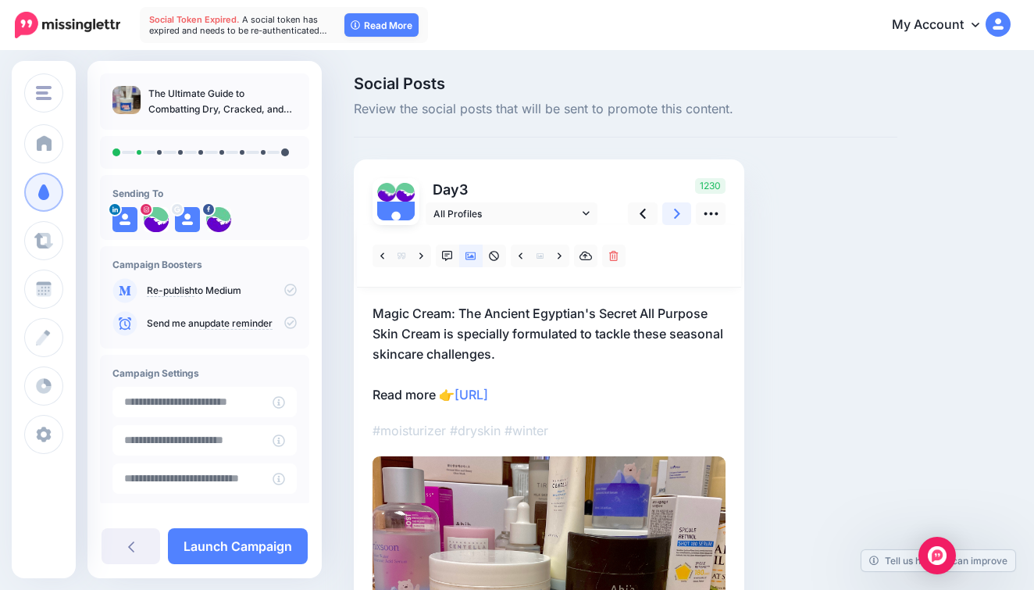
click at [678, 215] on icon at bounding box center [677, 214] width 6 height 10
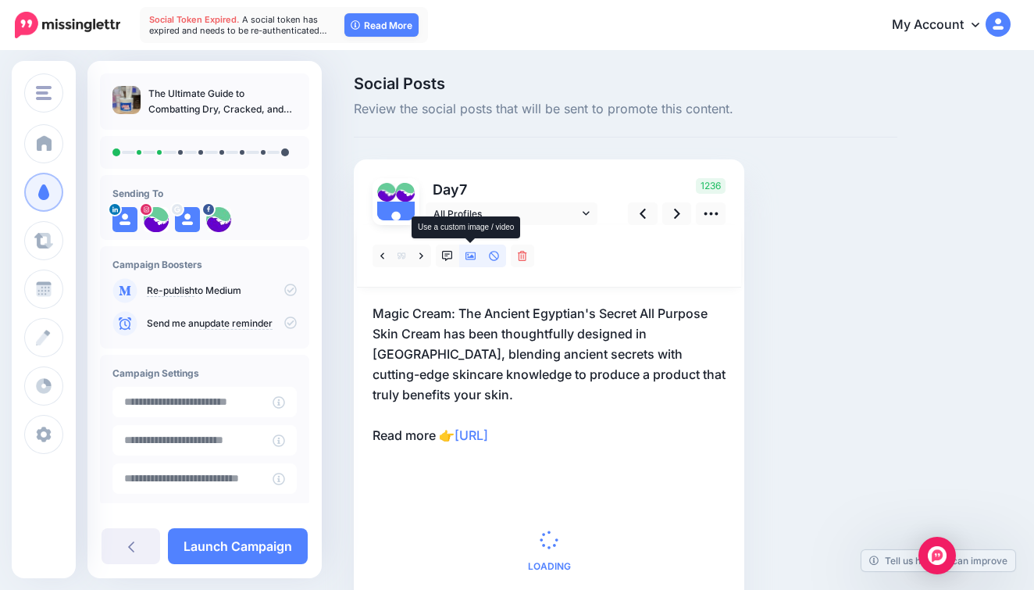
click at [469, 256] on icon at bounding box center [470, 256] width 11 height 8
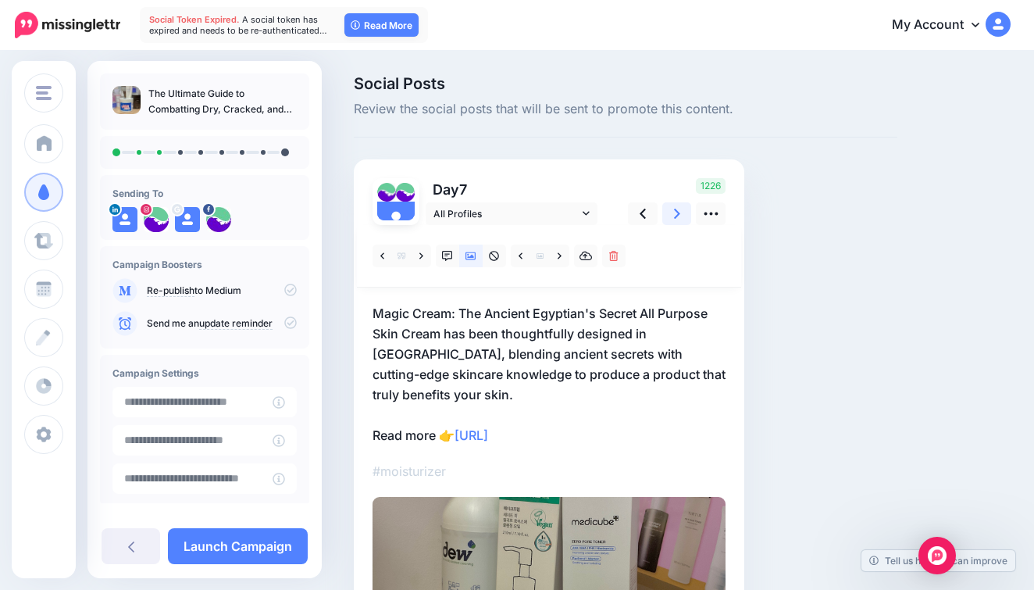
click at [680, 211] on link at bounding box center [677, 213] width 30 height 23
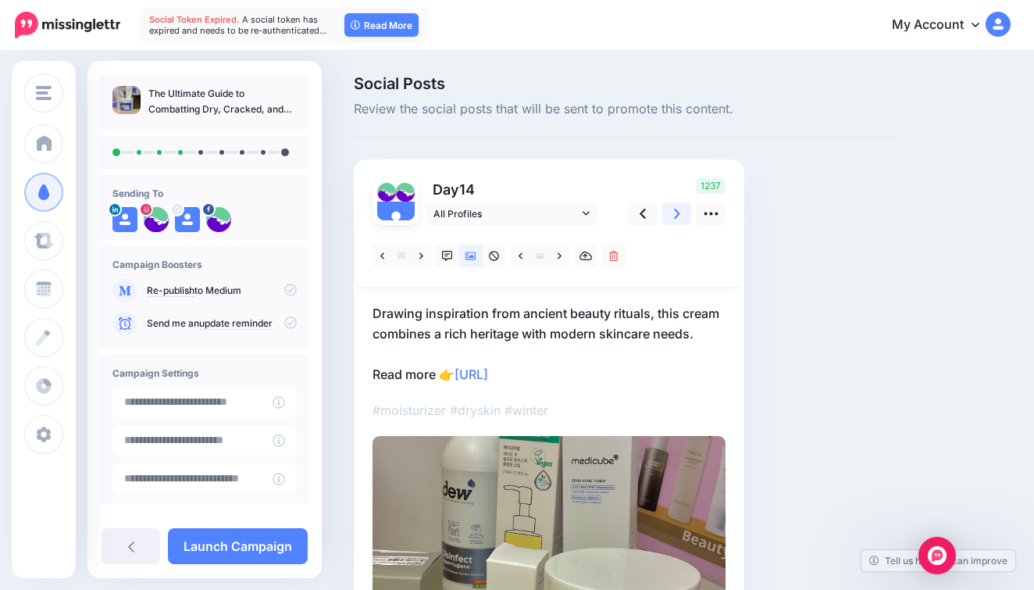
click at [679, 205] on icon at bounding box center [677, 213] width 6 height 16
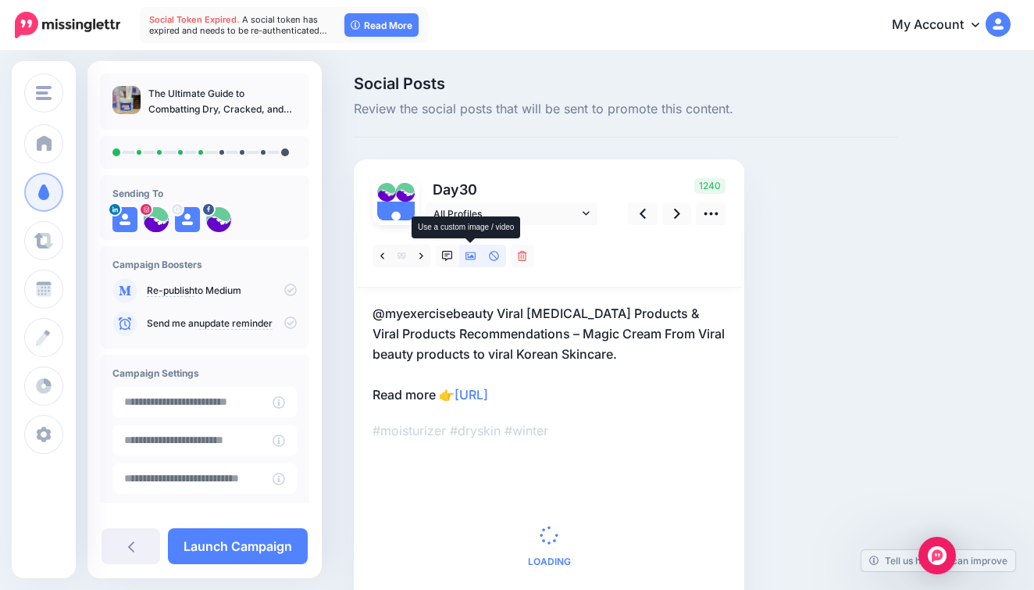
click at [470, 260] on icon at bounding box center [470, 256] width 11 height 11
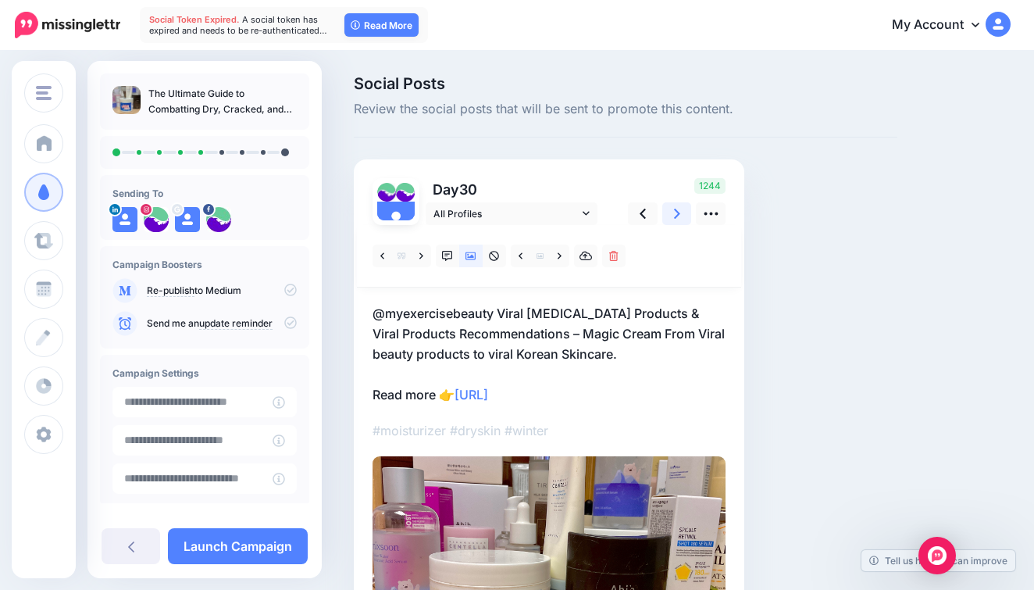
click at [679, 217] on icon at bounding box center [677, 213] width 6 height 16
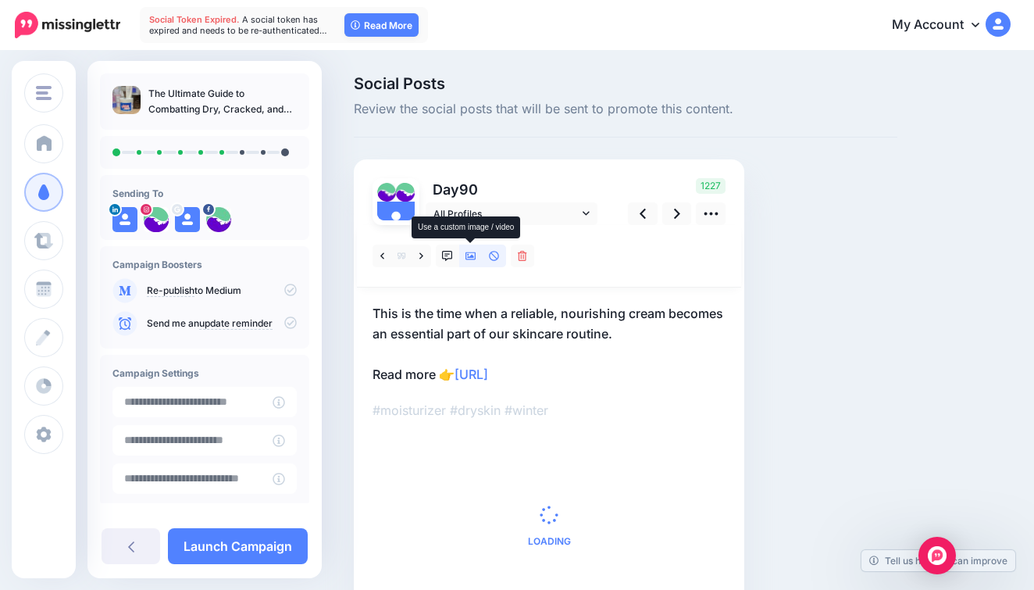
click at [472, 260] on icon at bounding box center [470, 256] width 11 height 11
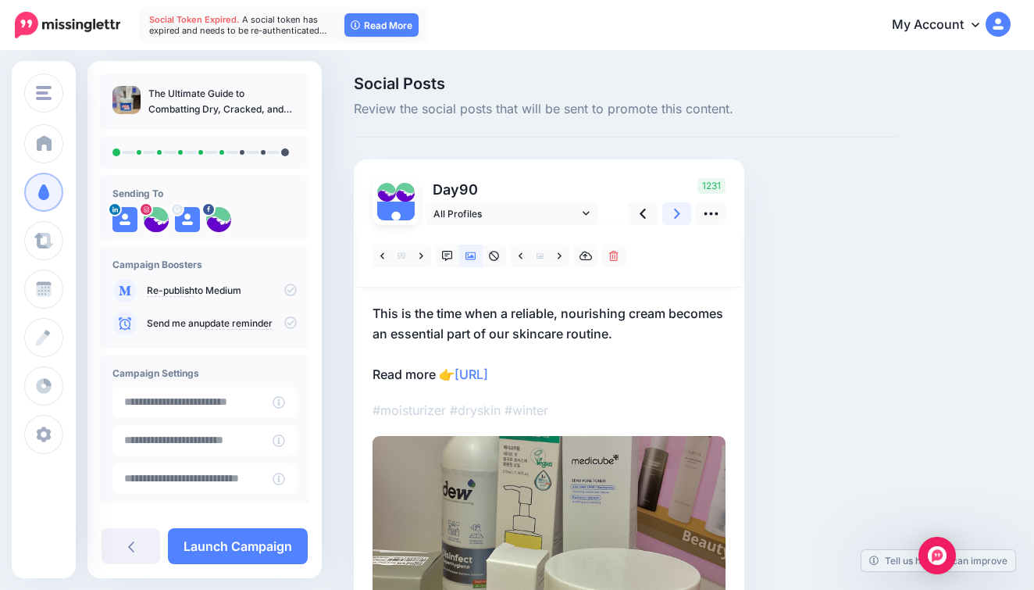
click at [690, 218] on link at bounding box center [677, 213] width 30 height 23
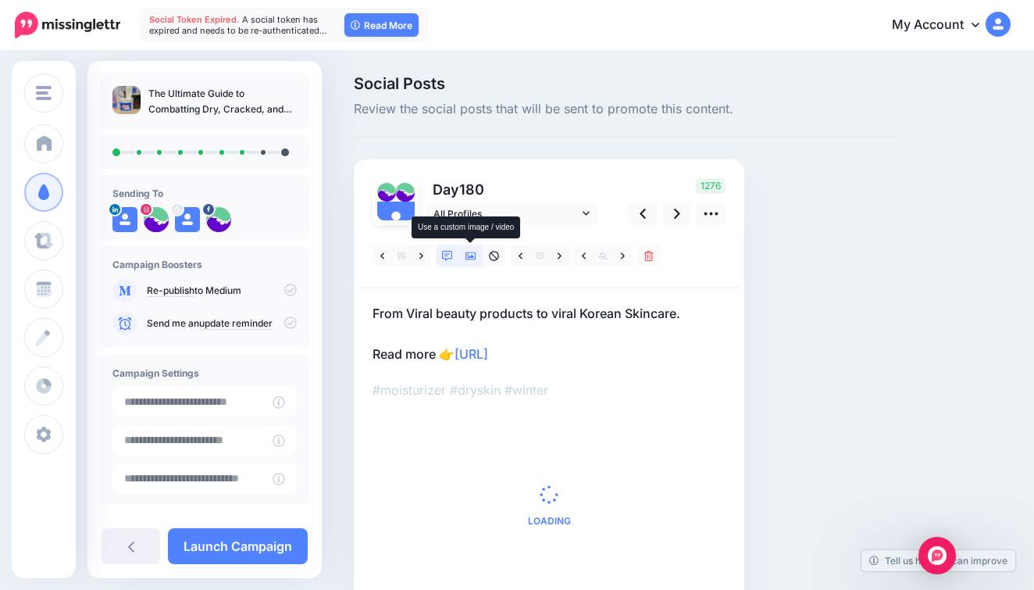
click at [475, 259] on icon at bounding box center [470, 256] width 11 height 11
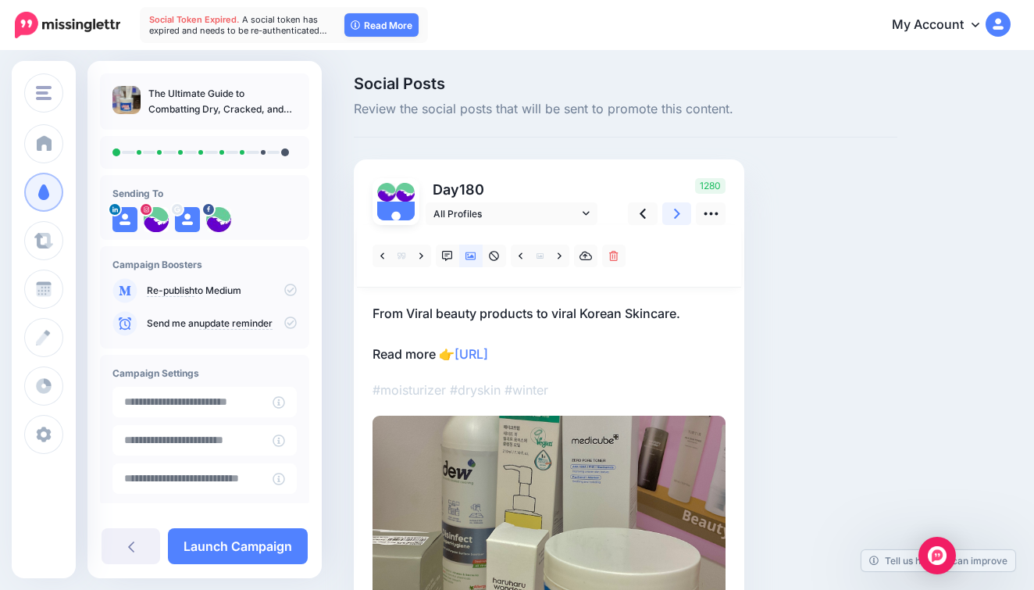
click at [679, 212] on icon at bounding box center [677, 213] width 6 height 16
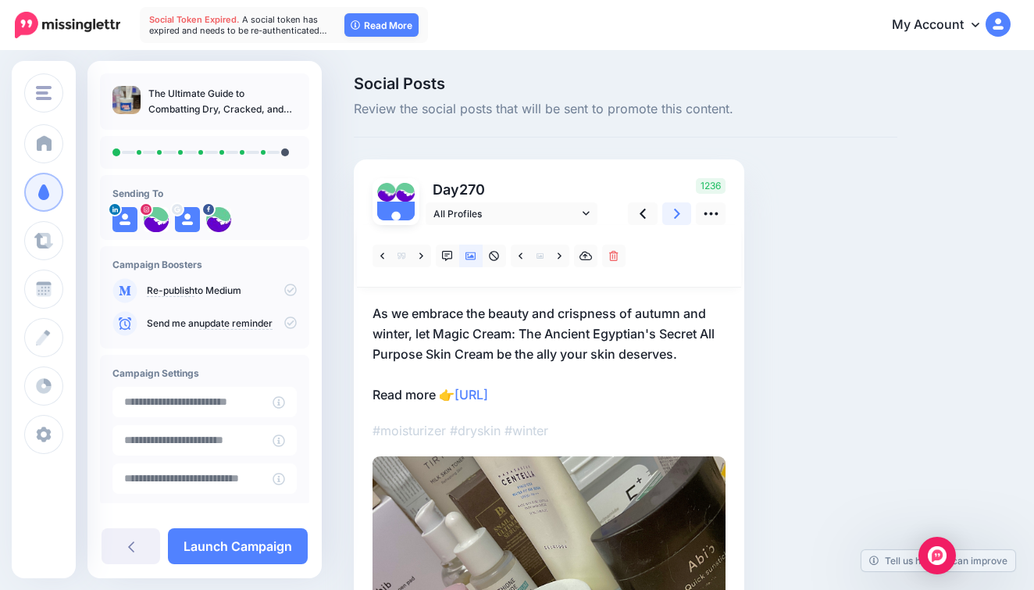
click at [679, 212] on icon at bounding box center [677, 213] width 6 height 16
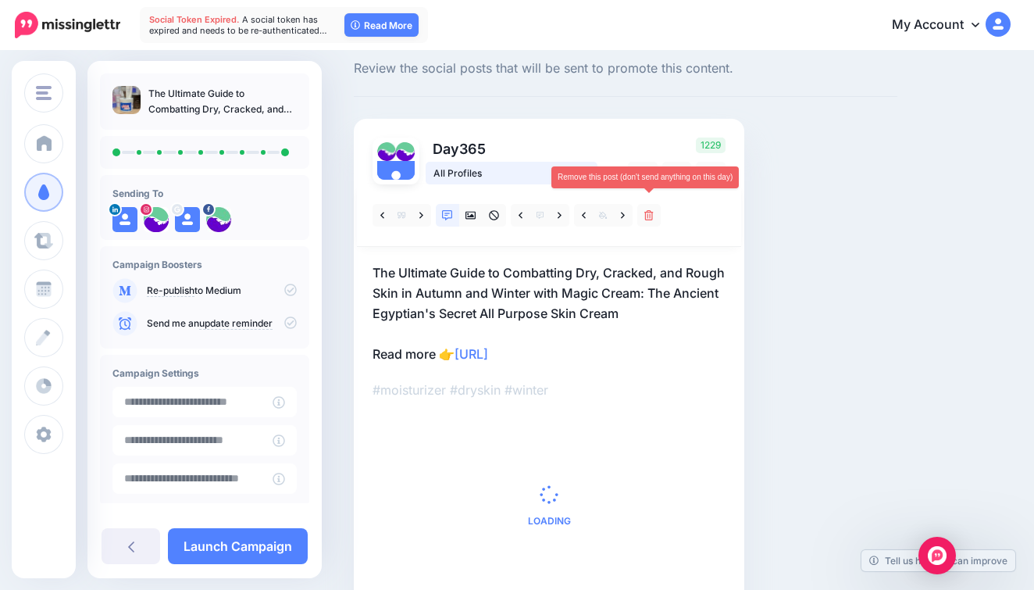
scroll to position [44, 0]
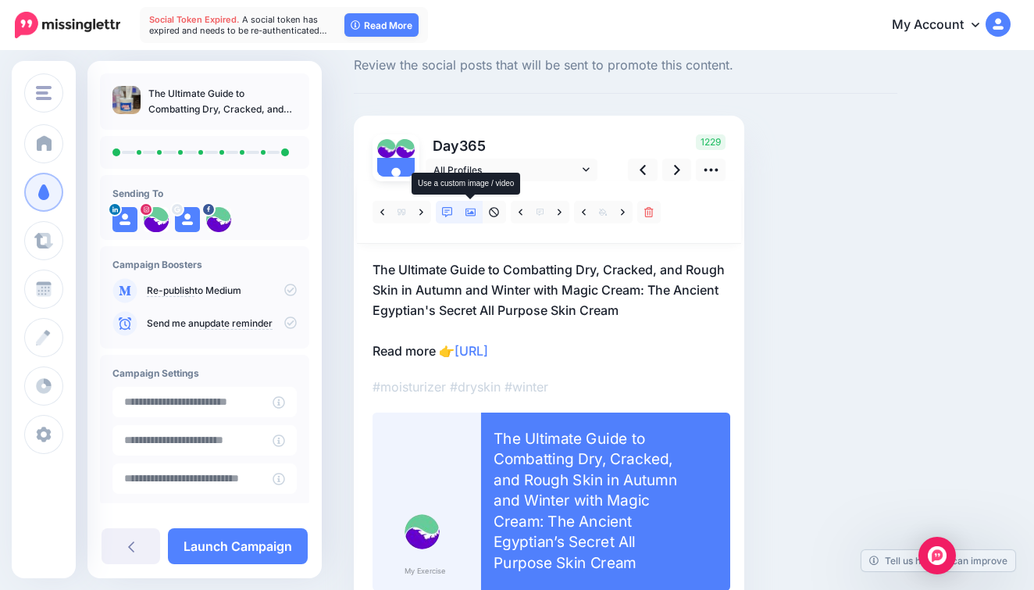
click at [469, 216] on icon at bounding box center [470, 212] width 11 height 11
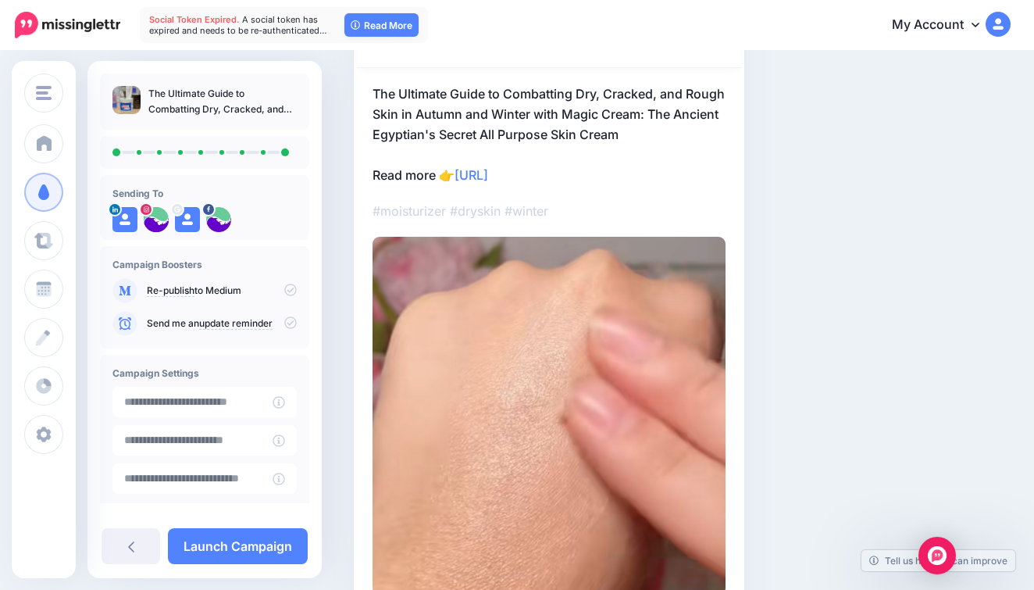
scroll to position [269, 0]
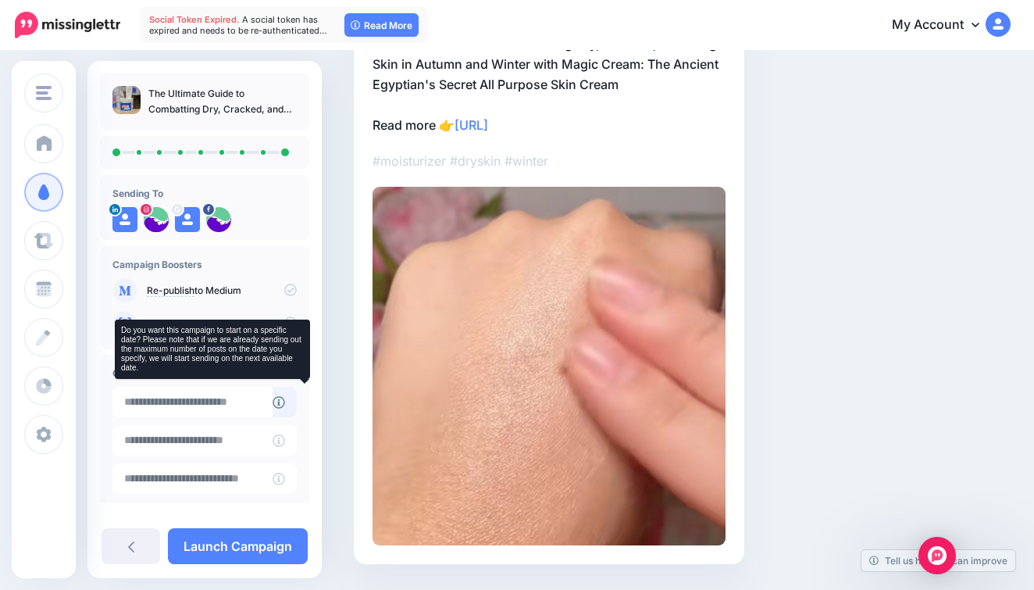
click at [285, 397] on icon at bounding box center [279, 402] width 12 height 12
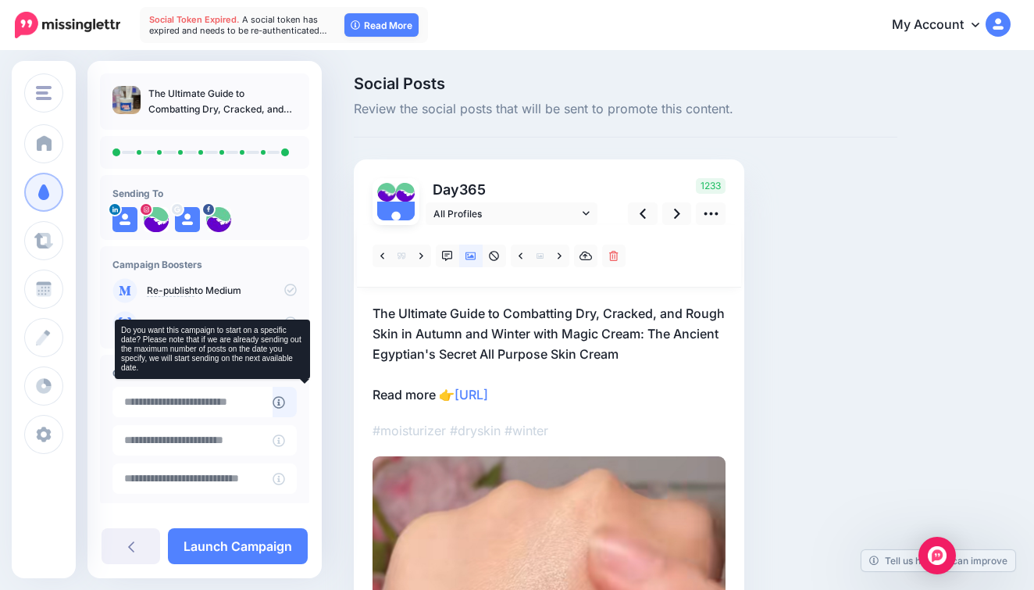
click at [285, 402] on icon at bounding box center [279, 402] width 12 height 12
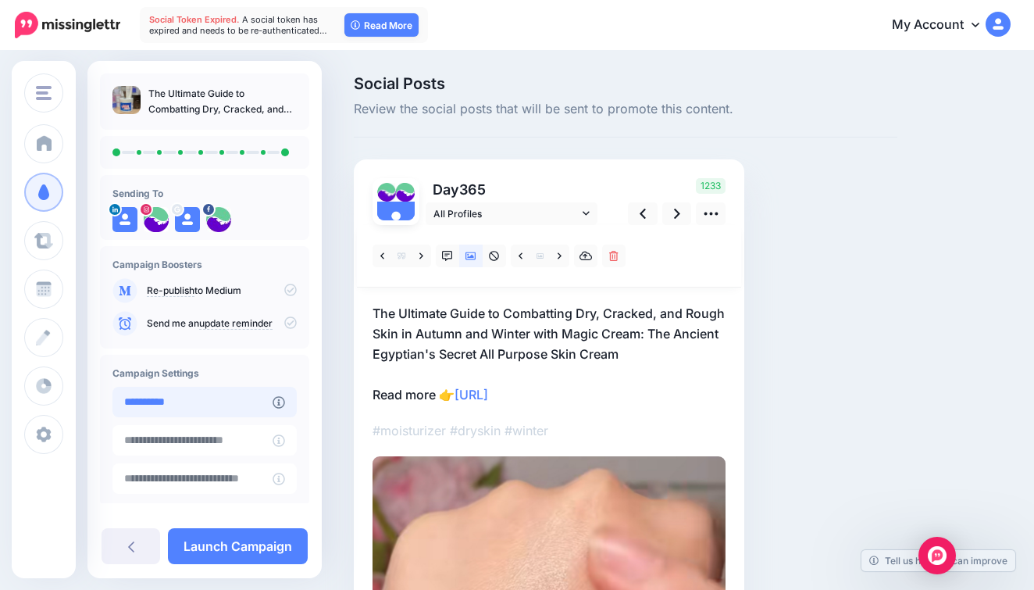
click at [273, 399] on input "**********" at bounding box center [192, 402] width 160 height 30
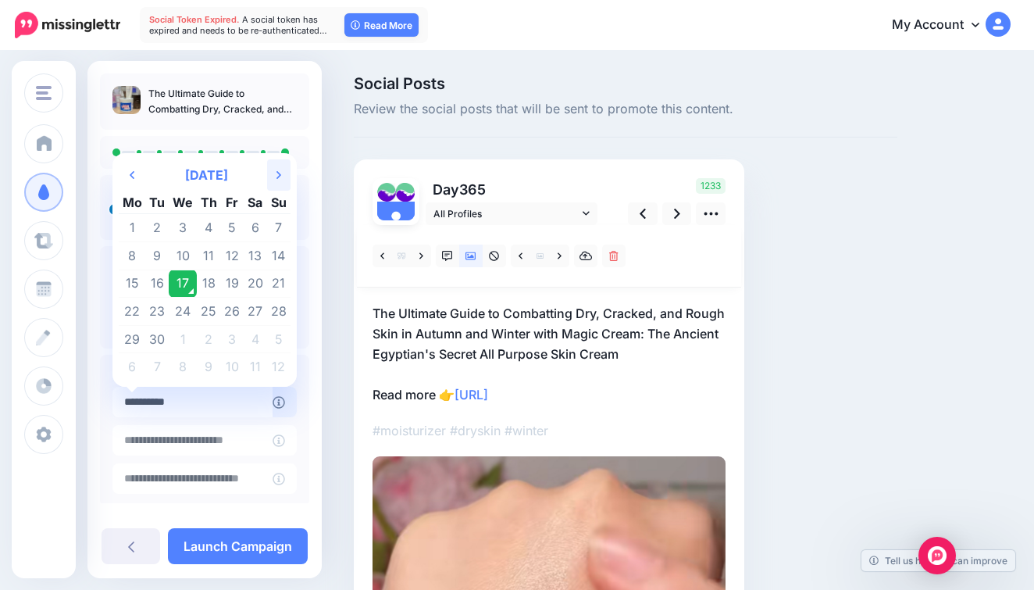
click at [278, 176] on icon "Next Month" at bounding box center [278, 175] width 5 height 12
click at [188, 223] on td "1" at bounding box center [183, 228] width 28 height 28
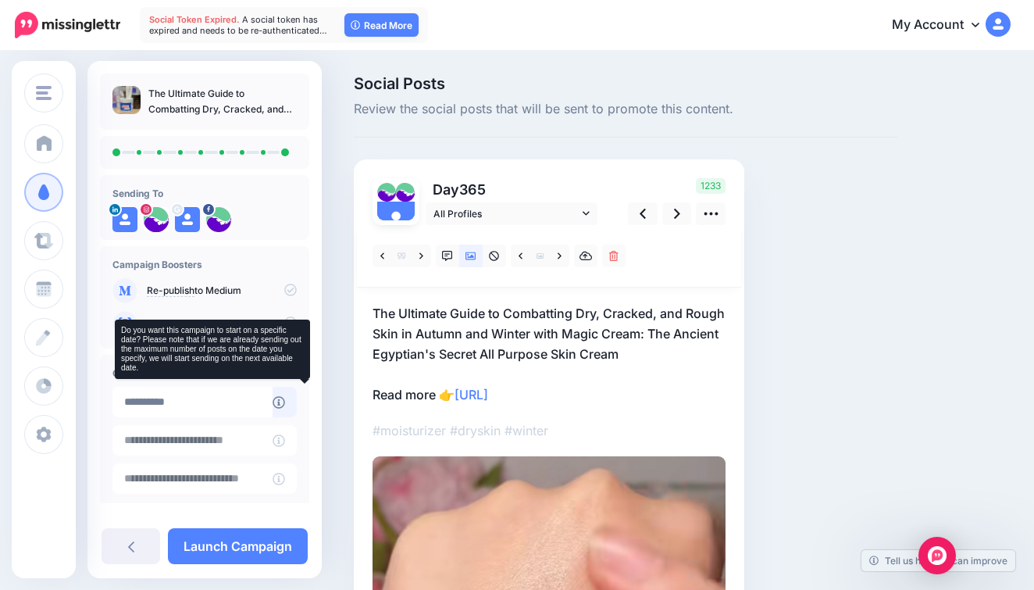
click at [285, 400] on icon at bounding box center [279, 402] width 12 height 12
click at [285, 399] on icon at bounding box center [279, 402] width 12 height 12
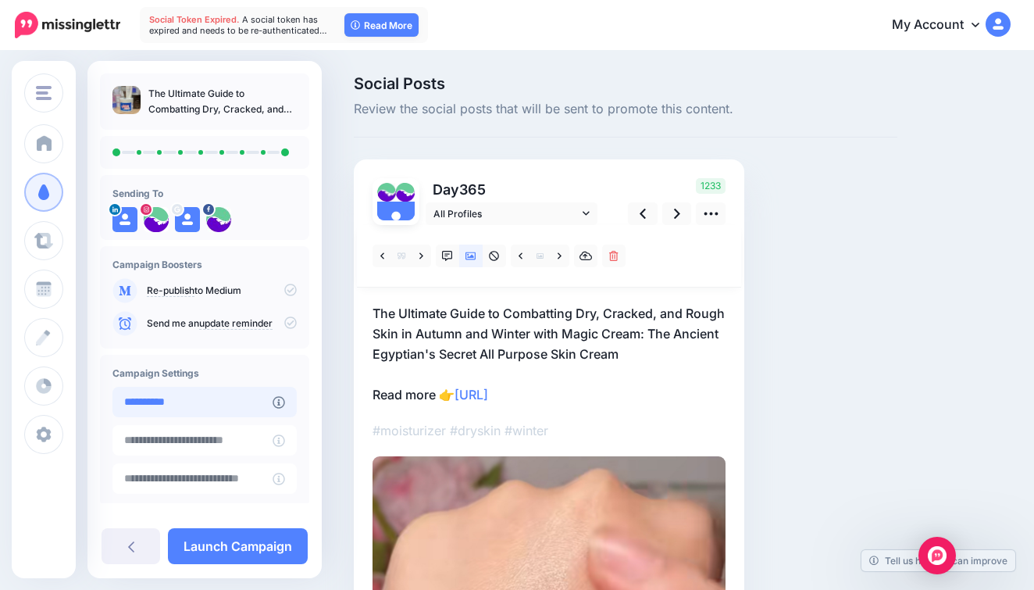
click at [273, 400] on input "**********" at bounding box center [192, 402] width 160 height 30
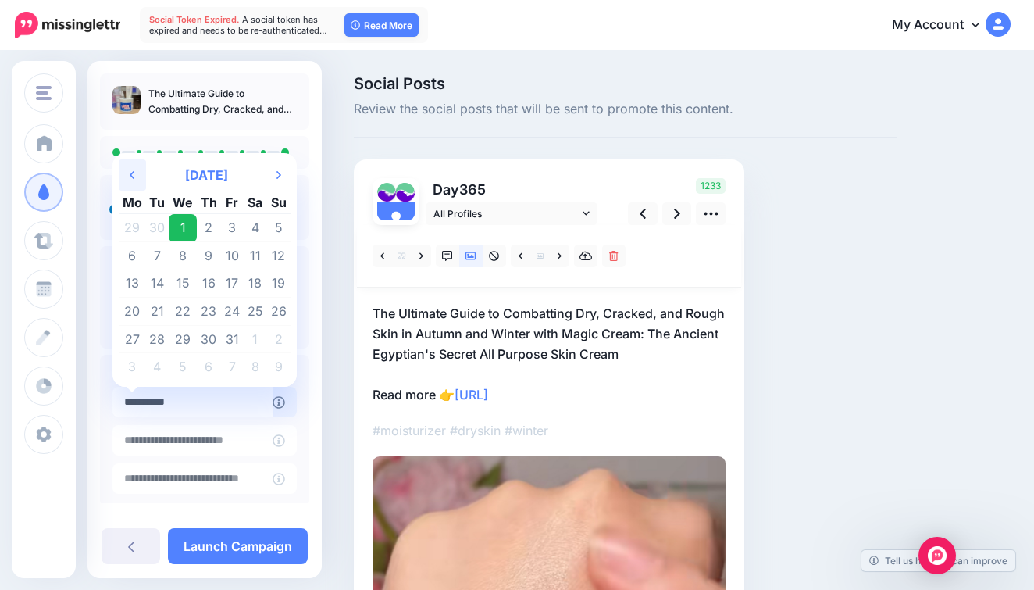
click at [138, 170] on th "Previous Month" at bounding box center [132, 174] width 27 height 31
click at [212, 283] on td "18" at bounding box center [209, 283] width 24 height 28
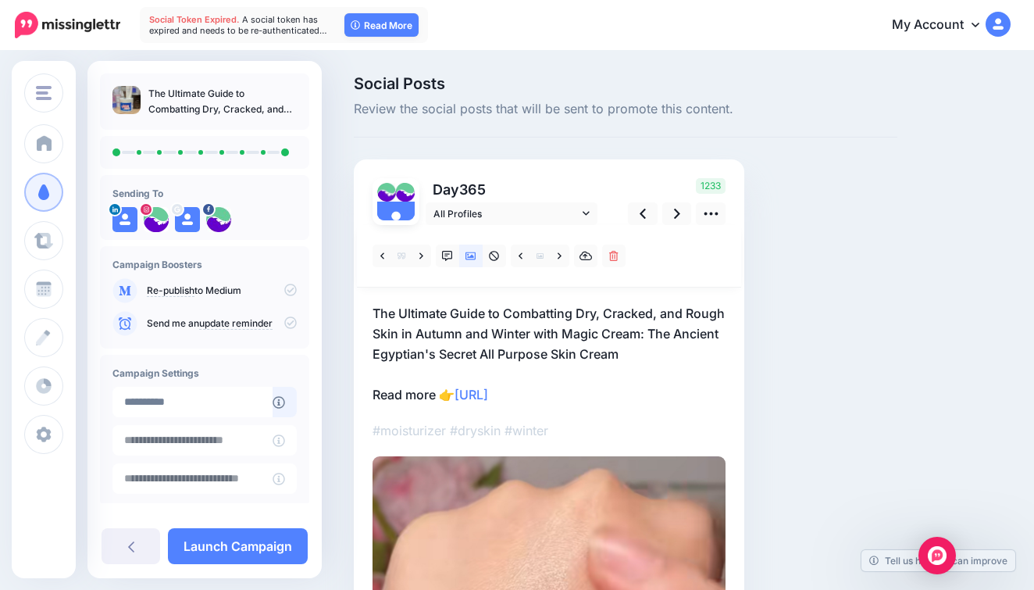
type input "**********"
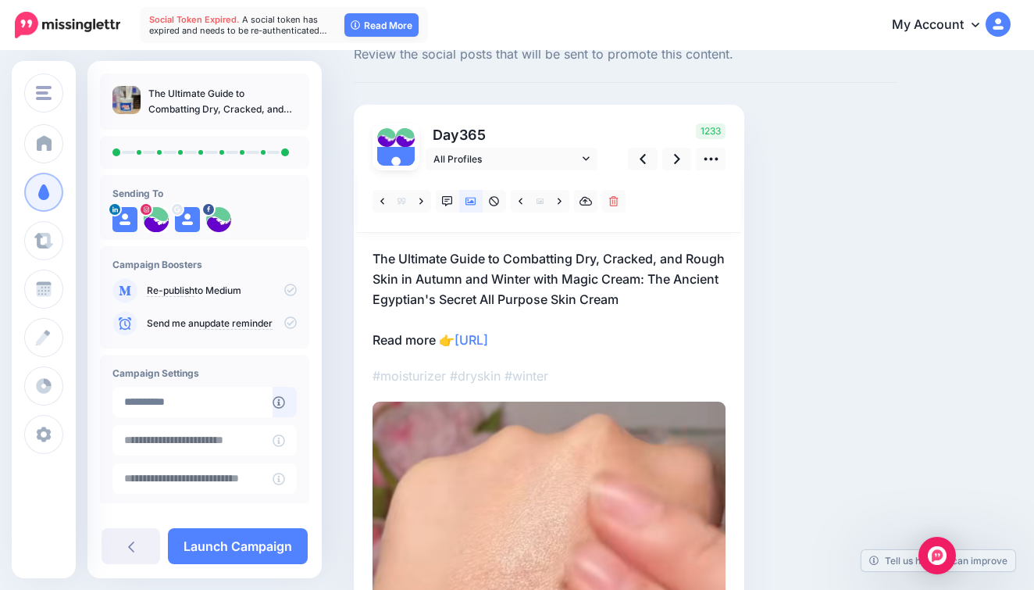
scroll to position [62, 0]
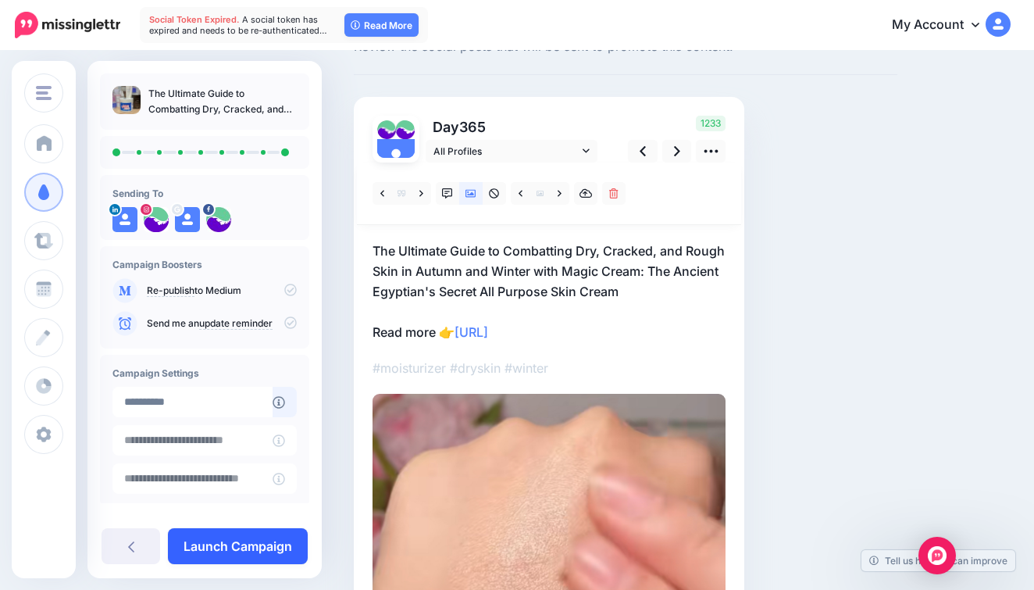
click at [271, 544] on link "Launch Campaign" at bounding box center [238, 546] width 140 height 36
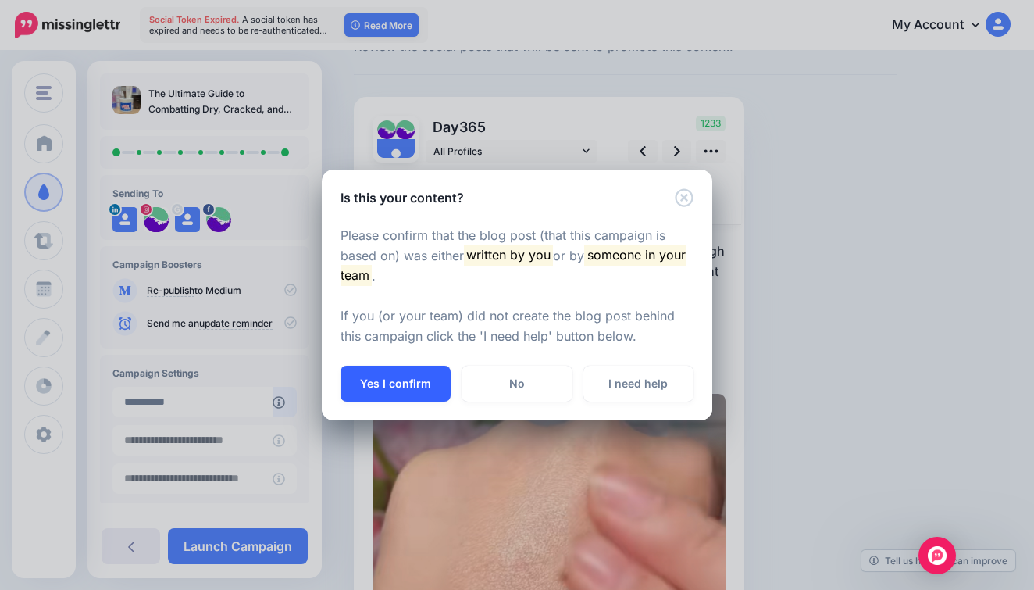
click at [428, 387] on button "Yes I confirm" at bounding box center [395, 383] width 110 height 36
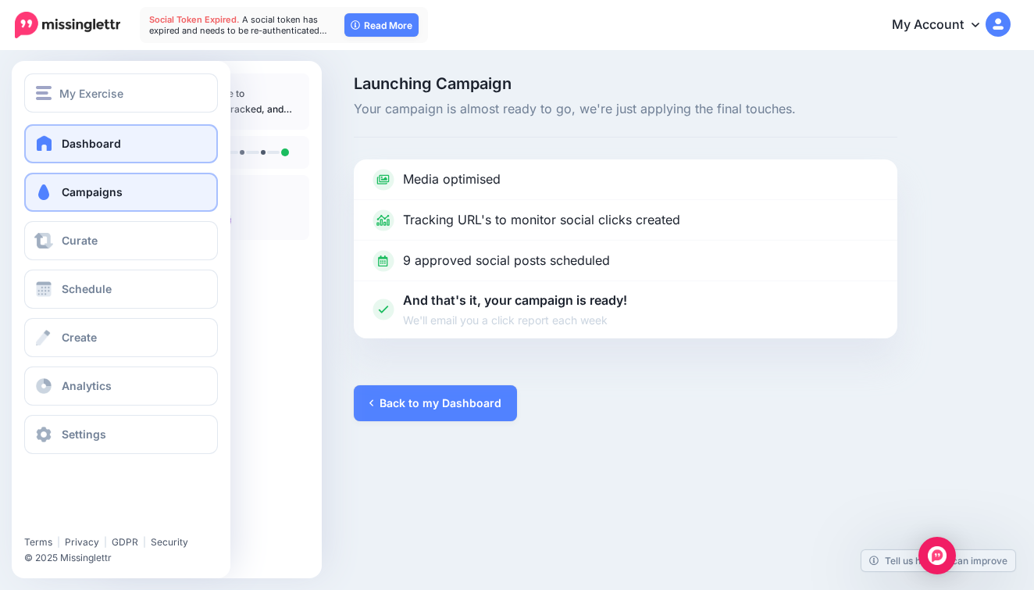
click at [123, 158] on link "Dashboard" at bounding box center [121, 143] width 194 height 39
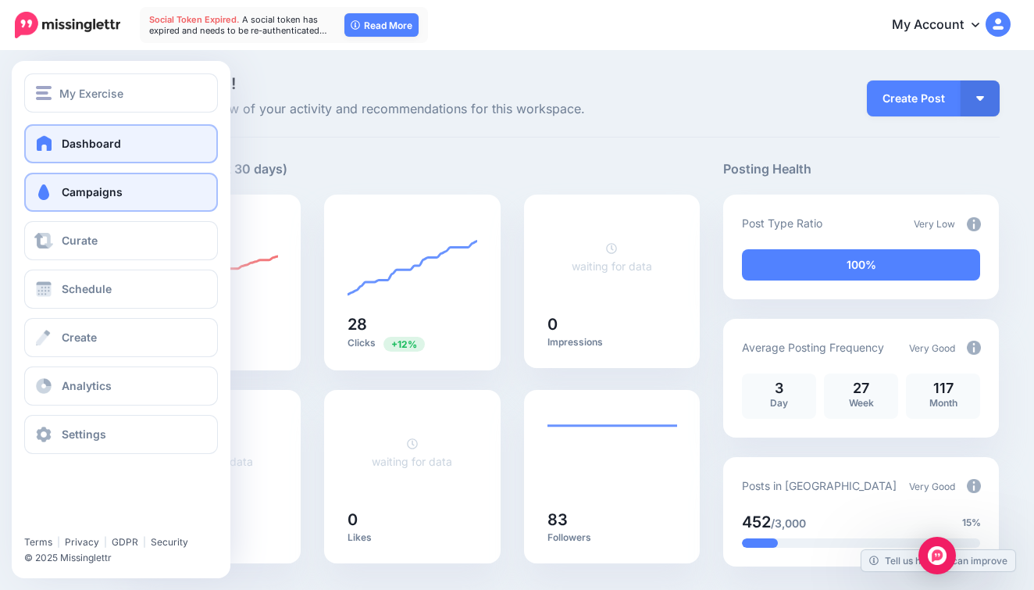
click at [79, 194] on span "Campaigns" at bounding box center [92, 191] width 61 height 13
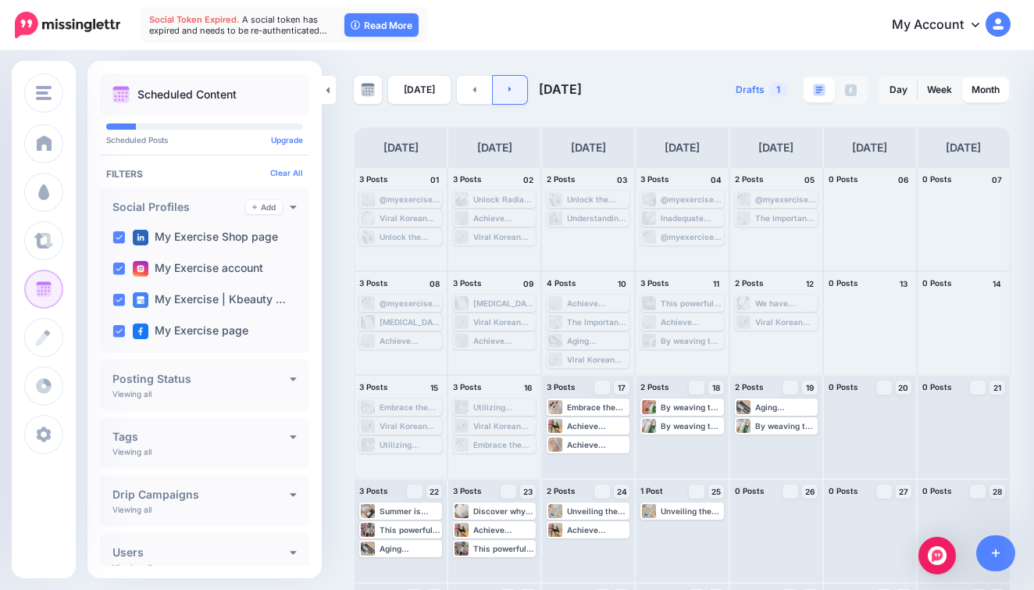
click at [518, 89] on link at bounding box center [510, 90] width 35 height 28
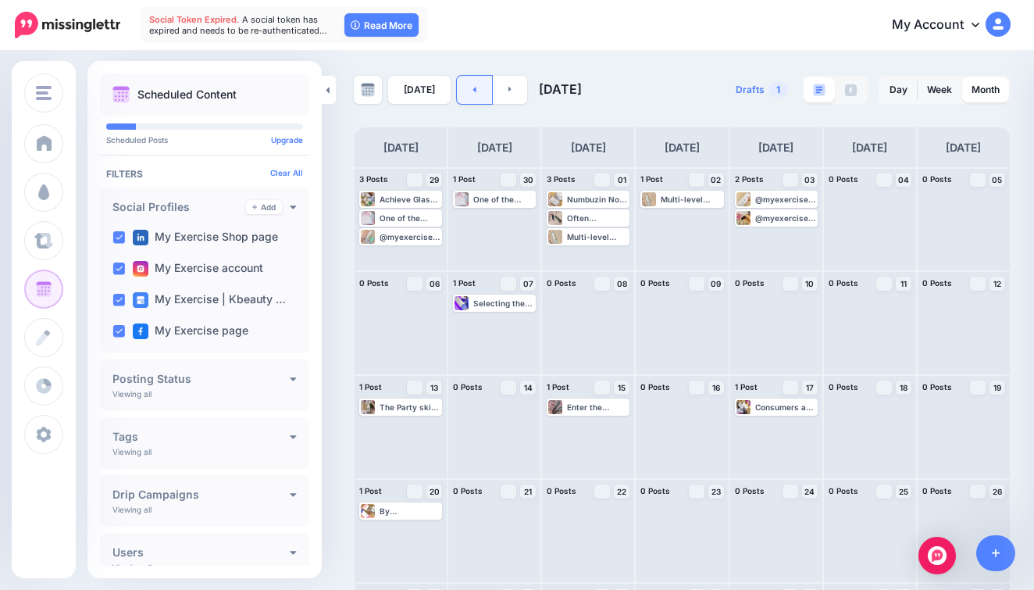
click at [472, 91] on icon at bounding box center [474, 88] width 4 height 9
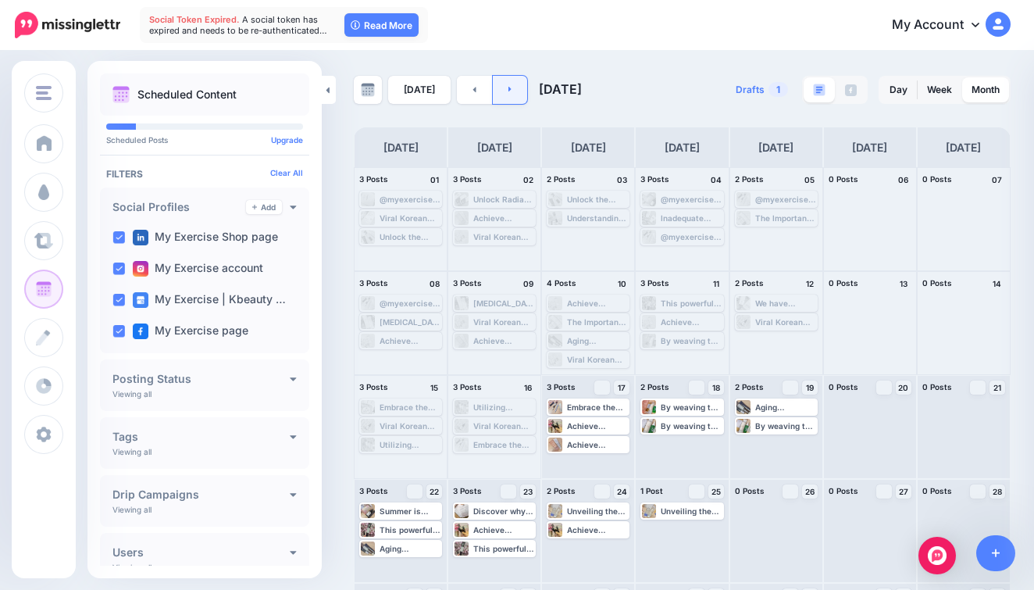
click at [508, 91] on link at bounding box center [510, 90] width 35 height 28
